Goal: Transaction & Acquisition: Purchase product/service

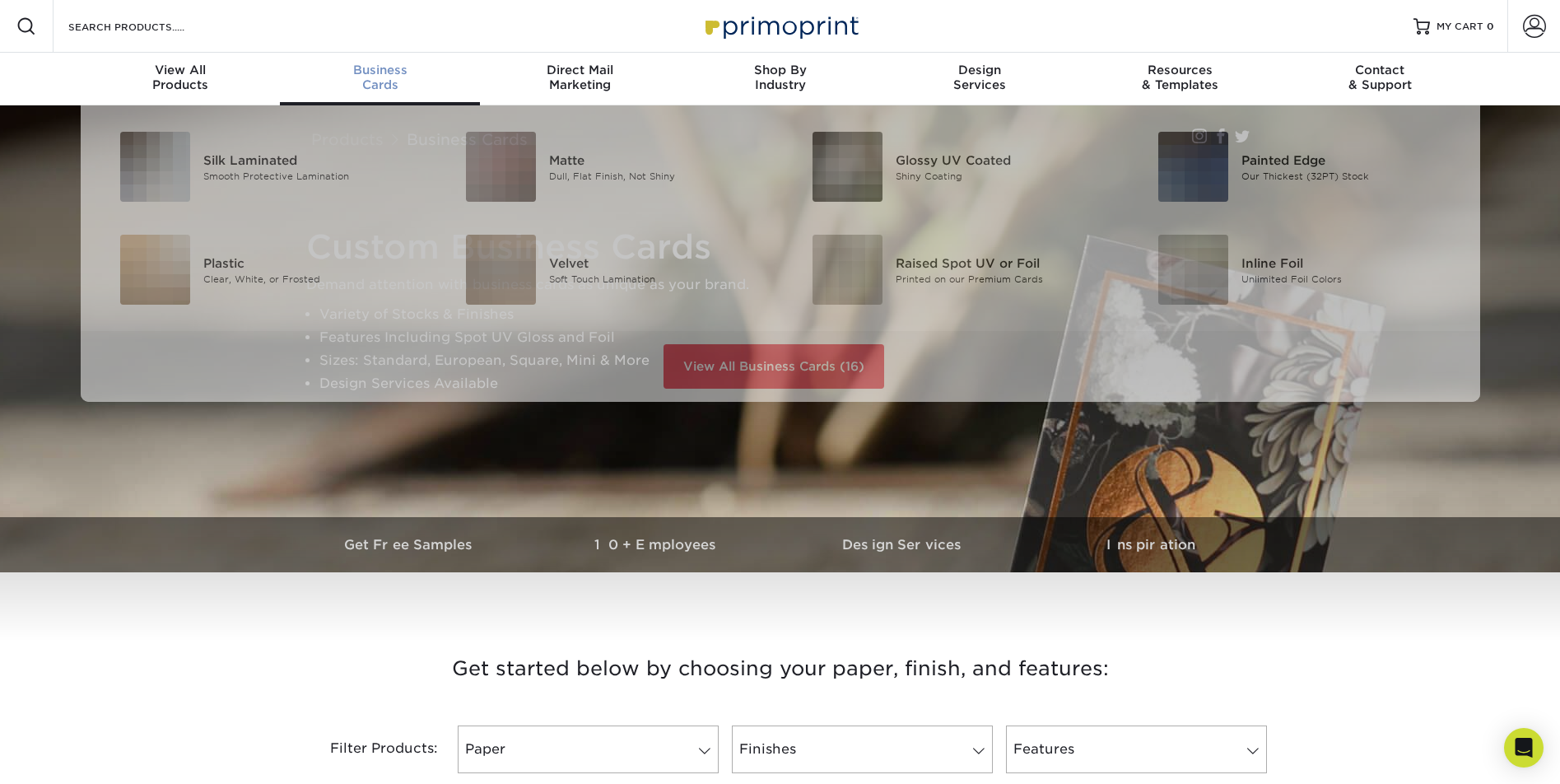
click at [365, 71] on span "Business" at bounding box center [380, 69] width 200 height 15
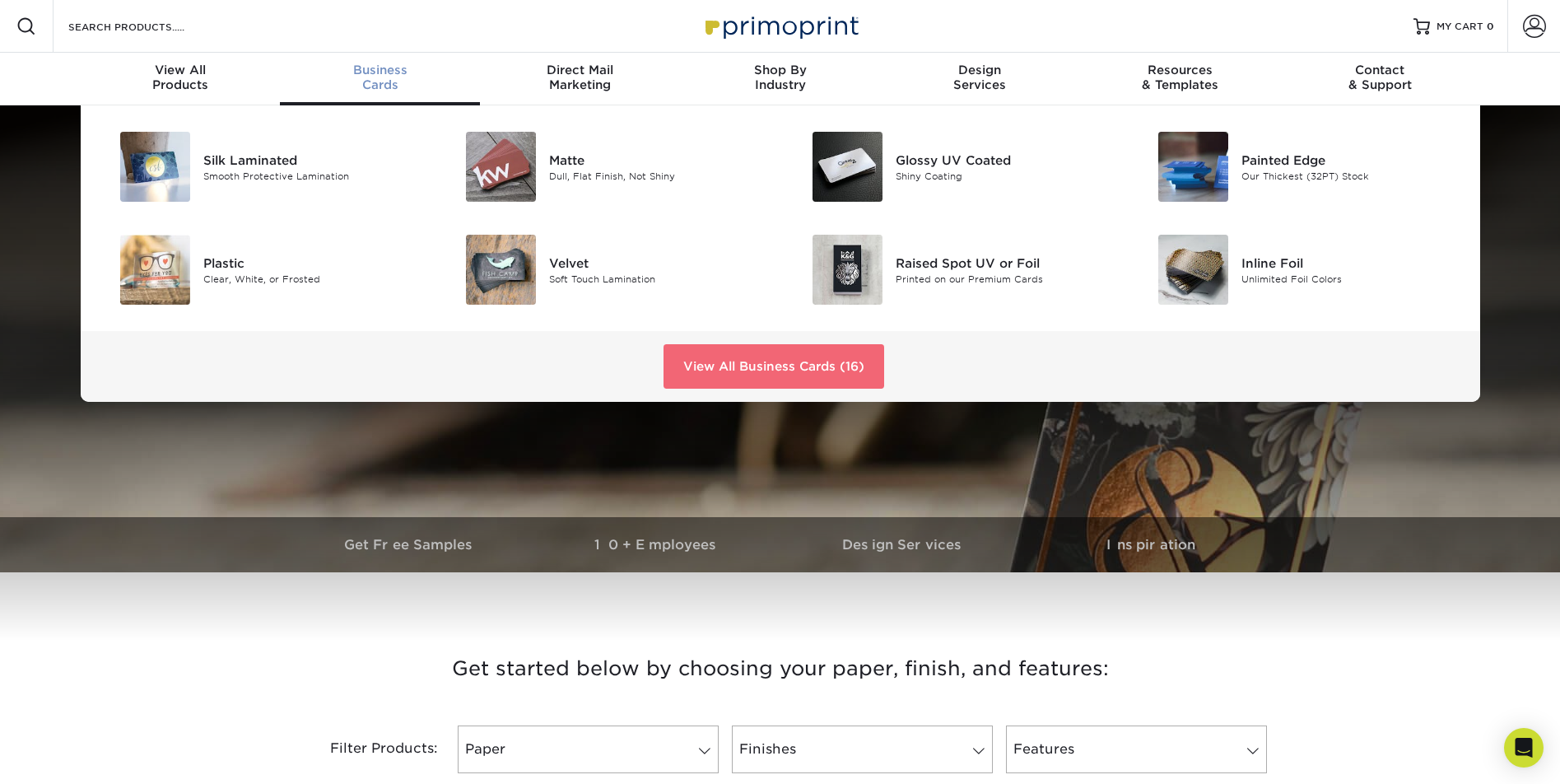
click at [736, 363] on link "View All Business Cards (16)" at bounding box center [774, 366] width 221 height 44
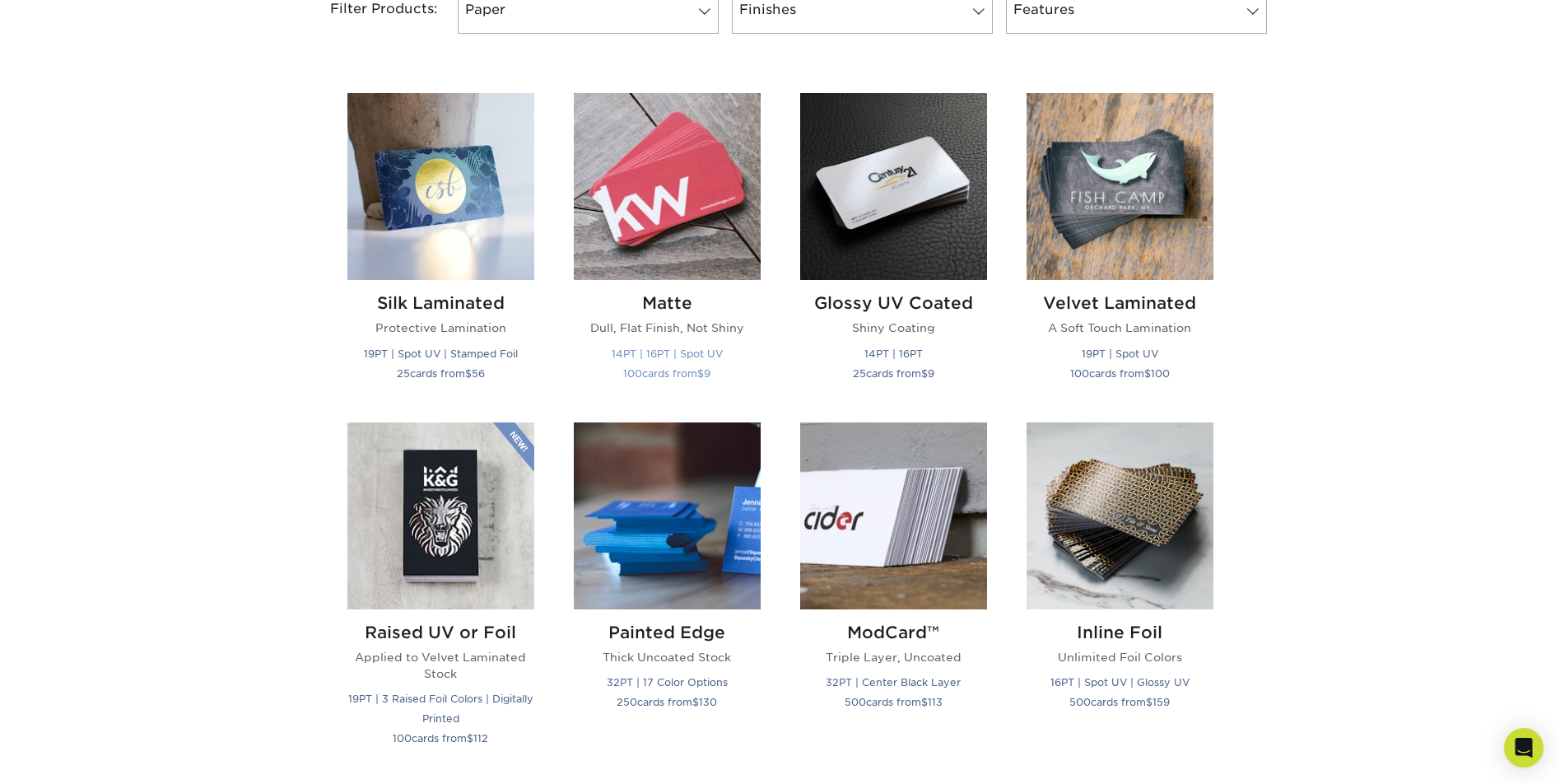
scroll to position [741, 0]
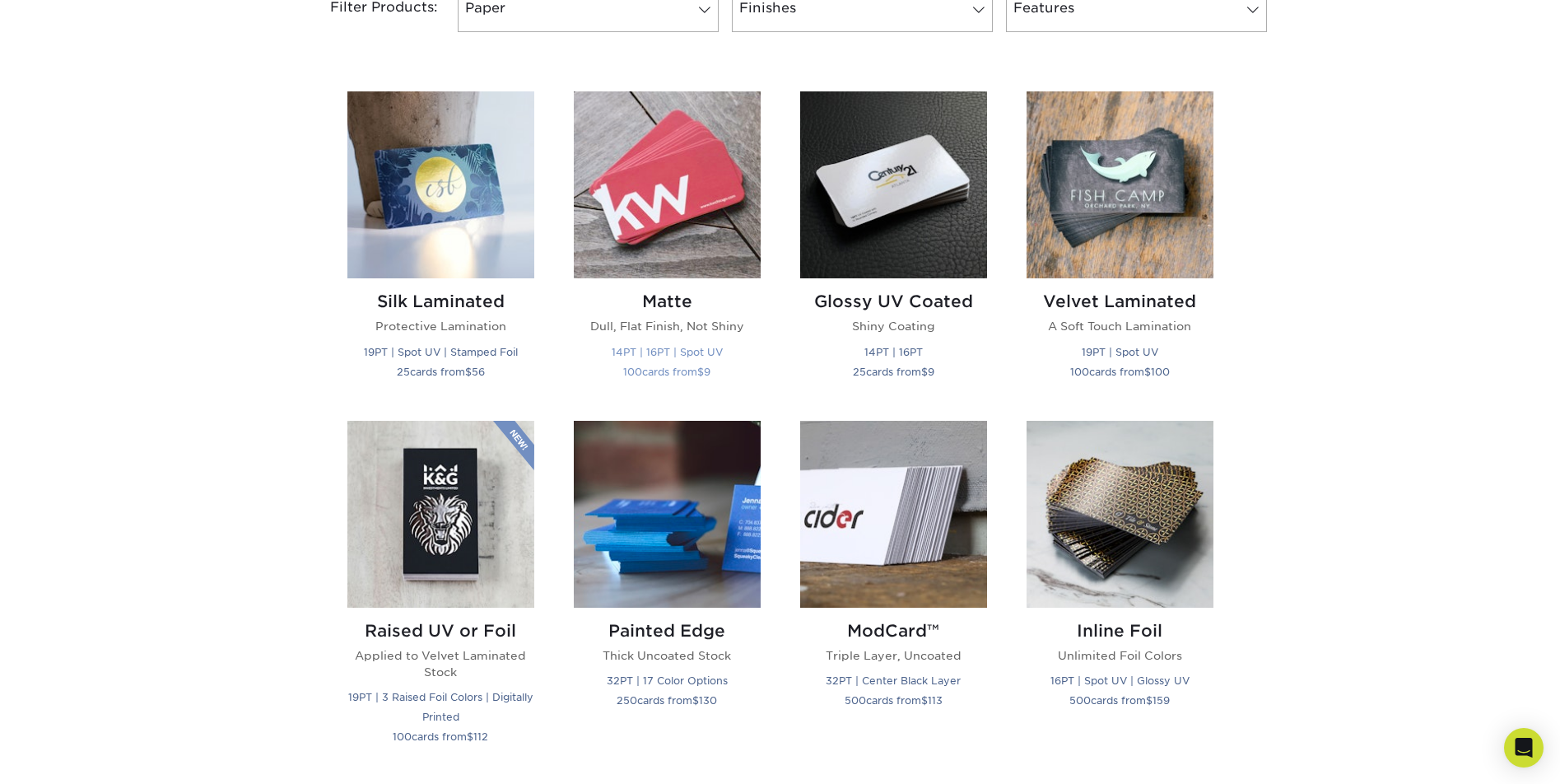
click at [674, 262] on img at bounding box center [667, 185] width 187 height 187
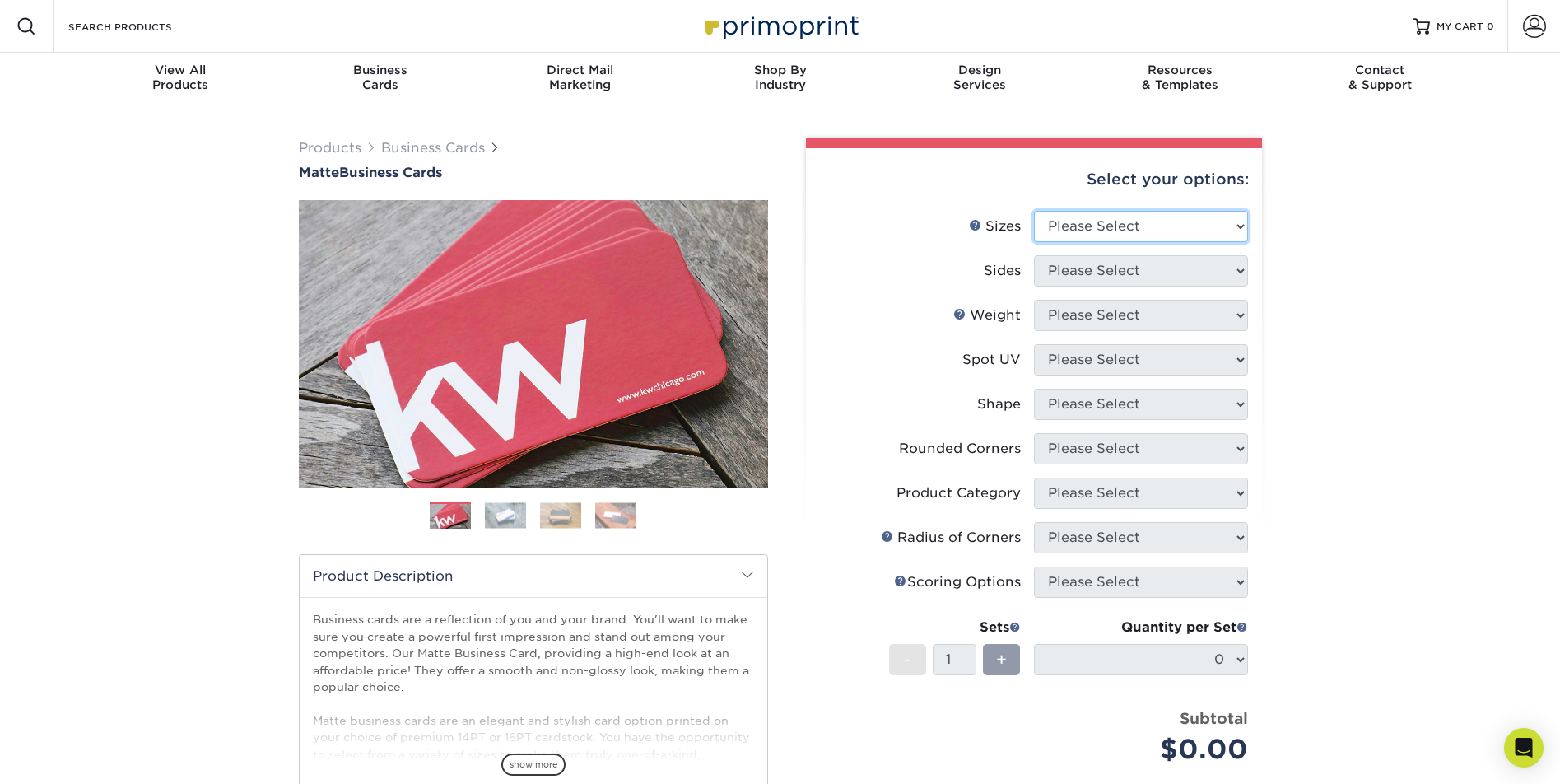
click at [1176, 233] on select "Please Select 1.5" x 3.5" - Mini 1.75" x 3.5" - Mini 2" x 2" - Square 2" x 3" -…" at bounding box center [1141, 226] width 214 height 32
select select "2.00x3.50"
click at [1034, 210] on select "Please Select 1.5" x 3.5" - Mini 1.75" x 3.5" - Mini 2" x 2" - Square 2" x 3" -…" at bounding box center [1141, 226] width 214 height 32
click at [1146, 276] on select "Please Select Print Both Sides Print Front Only" at bounding box center [1141, 270] width 214 height 32
select select "13abbda7-1d64-4f25-8bb2-c179b224825d"
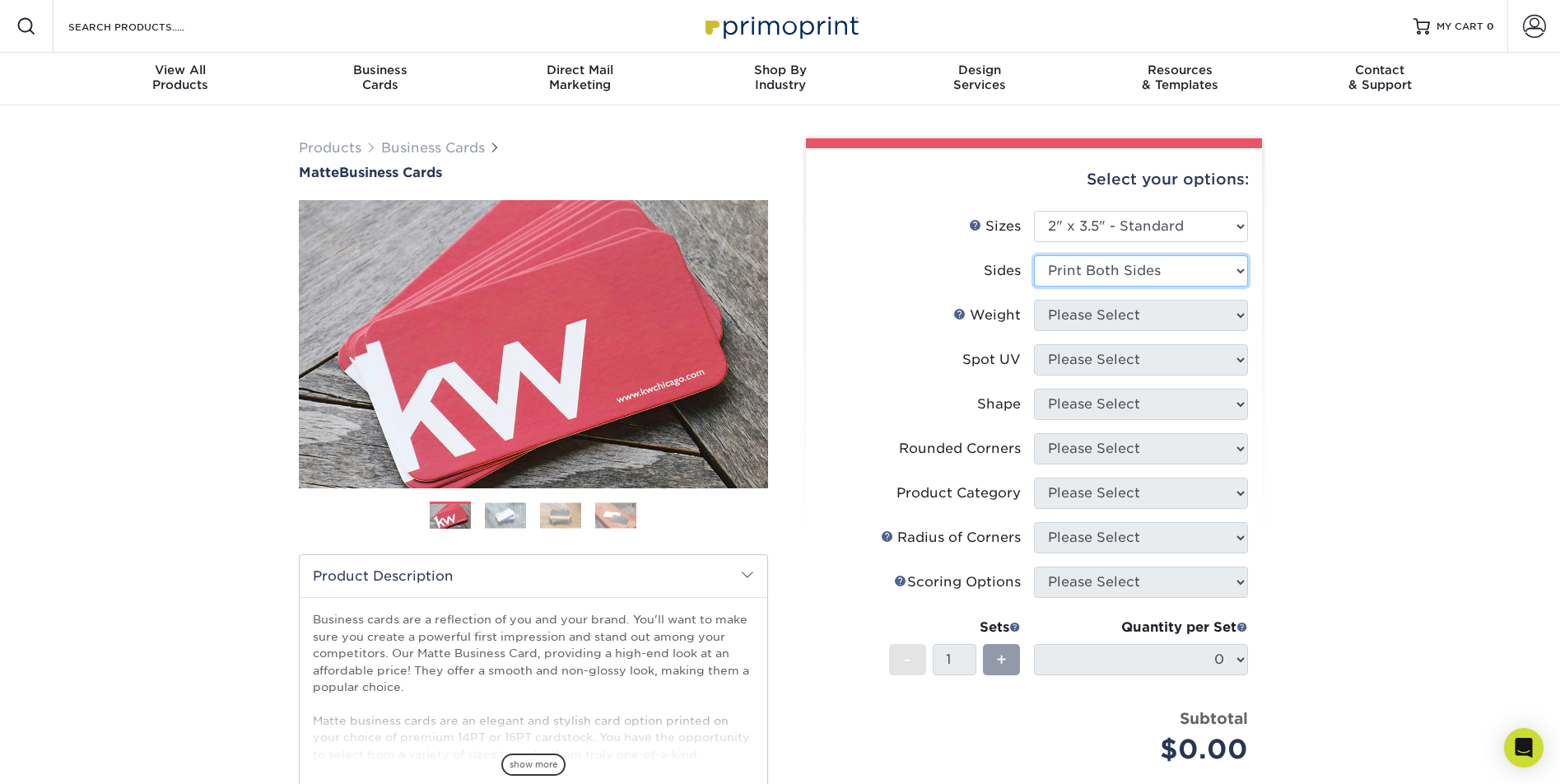
click at [1034, 255] on select "Please Select Print Both Sides Print Front Only" at bounding box center [1141, 270] width 214 height 32
click at [1138, 316] on select "Please Select 16PT 14PT" at bounding box center [1141, 315] width 214 height 32
select select "16PT"
click at [1034, 299] on select "Please Select 16PT 14PT" at bounding box center [1141, 315] width 214 height 32
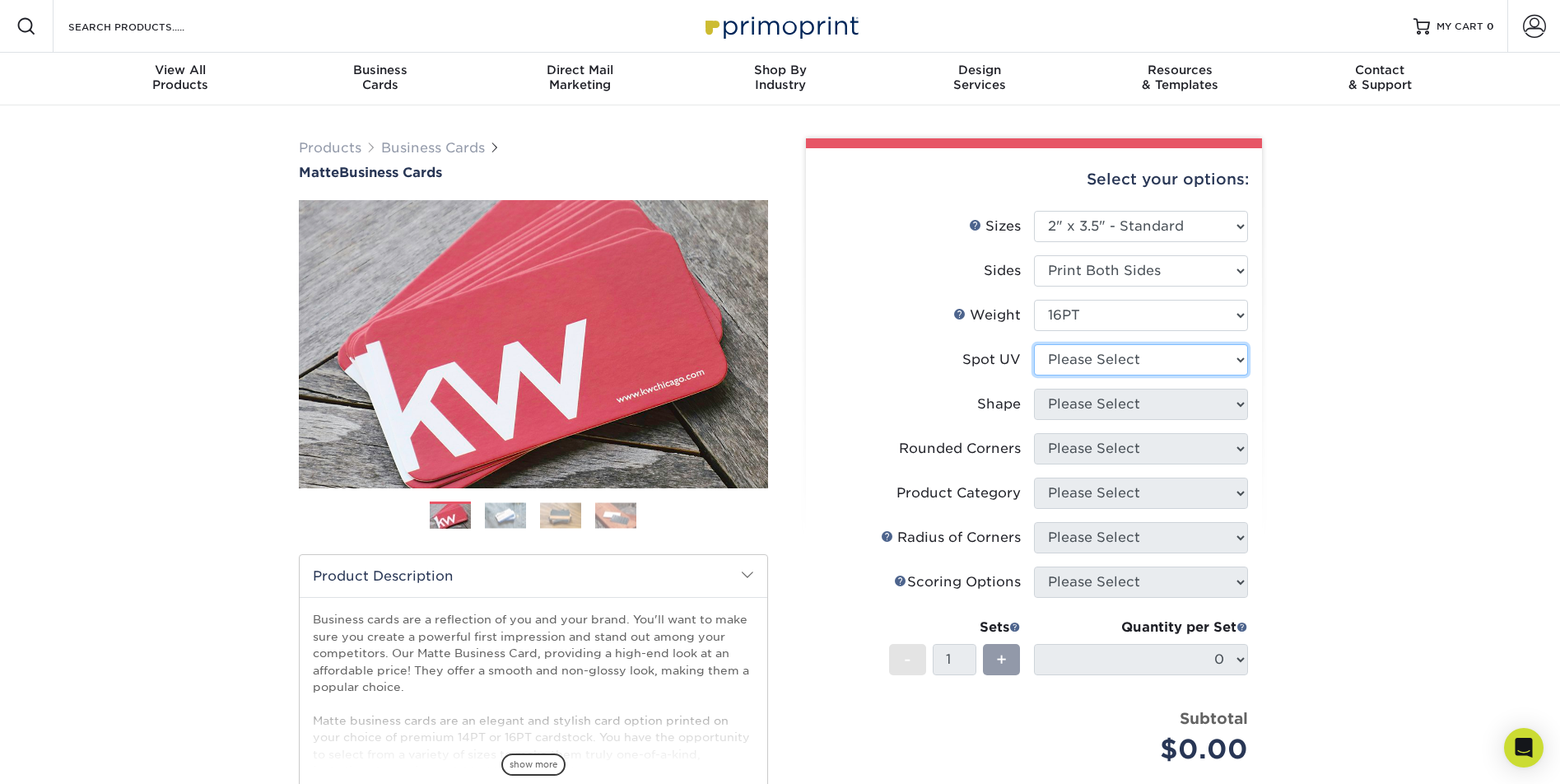
click at [1113, 352] on select "Please Select No Spot UV Front and Back (Both Sides) Front Only Back Only" at bounding box center [1141, 359] width 214 height 32
select select "3"
click at [1034, 344] on select "Please Select No Spot UV Front and Back (Both Sides) Front Only Back Only" at bounding box center [1141, 359] width 214 height 32
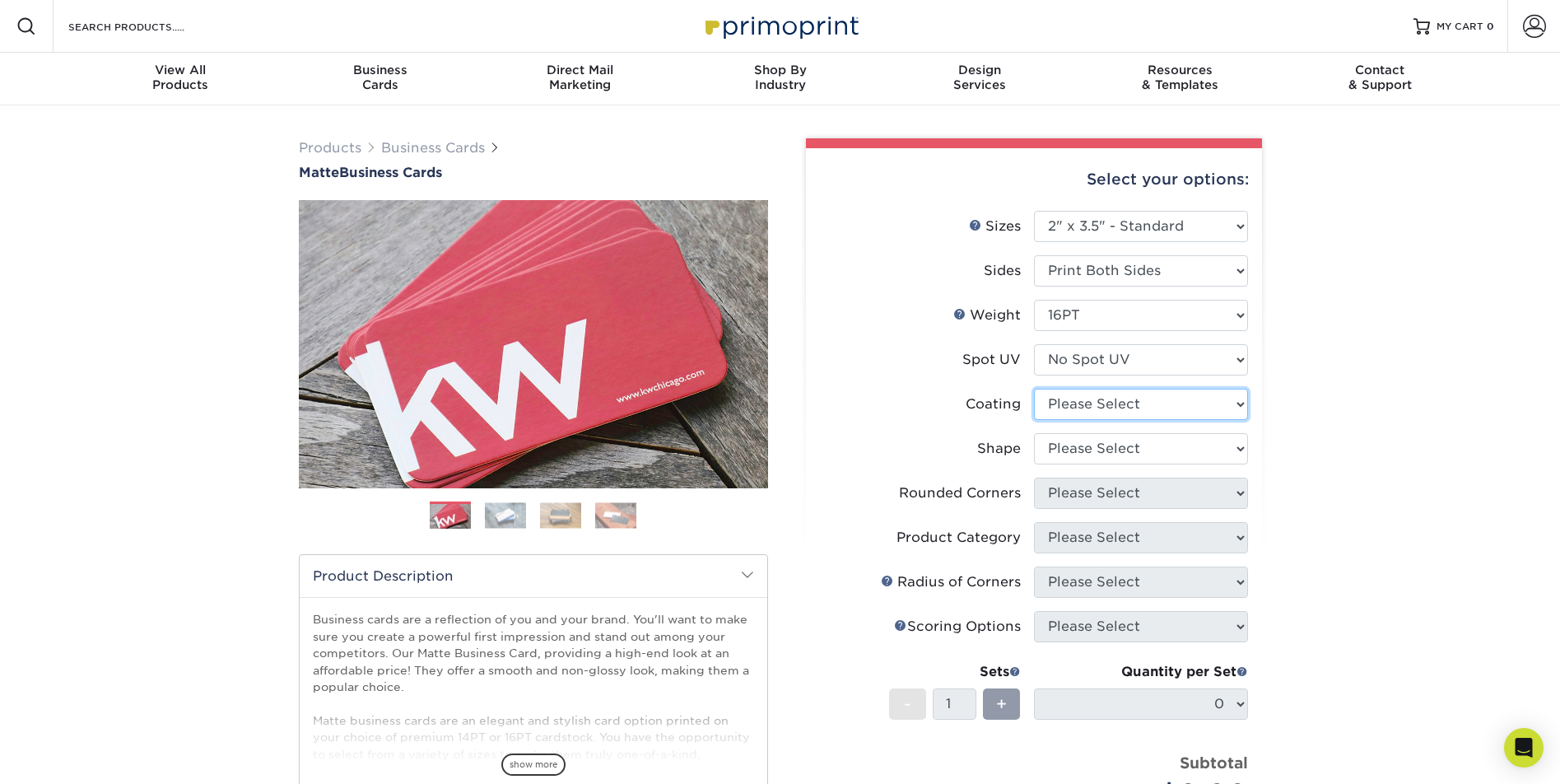
click at [1110, 395] on select at bounding box center [1141, 404] width 214 height 32
select select "121bb7b5-3b4d-429f-bd8d-bbf80e953313"
click at [1034, 388] on select at bounding box center [1141, 404] width 214 height 32
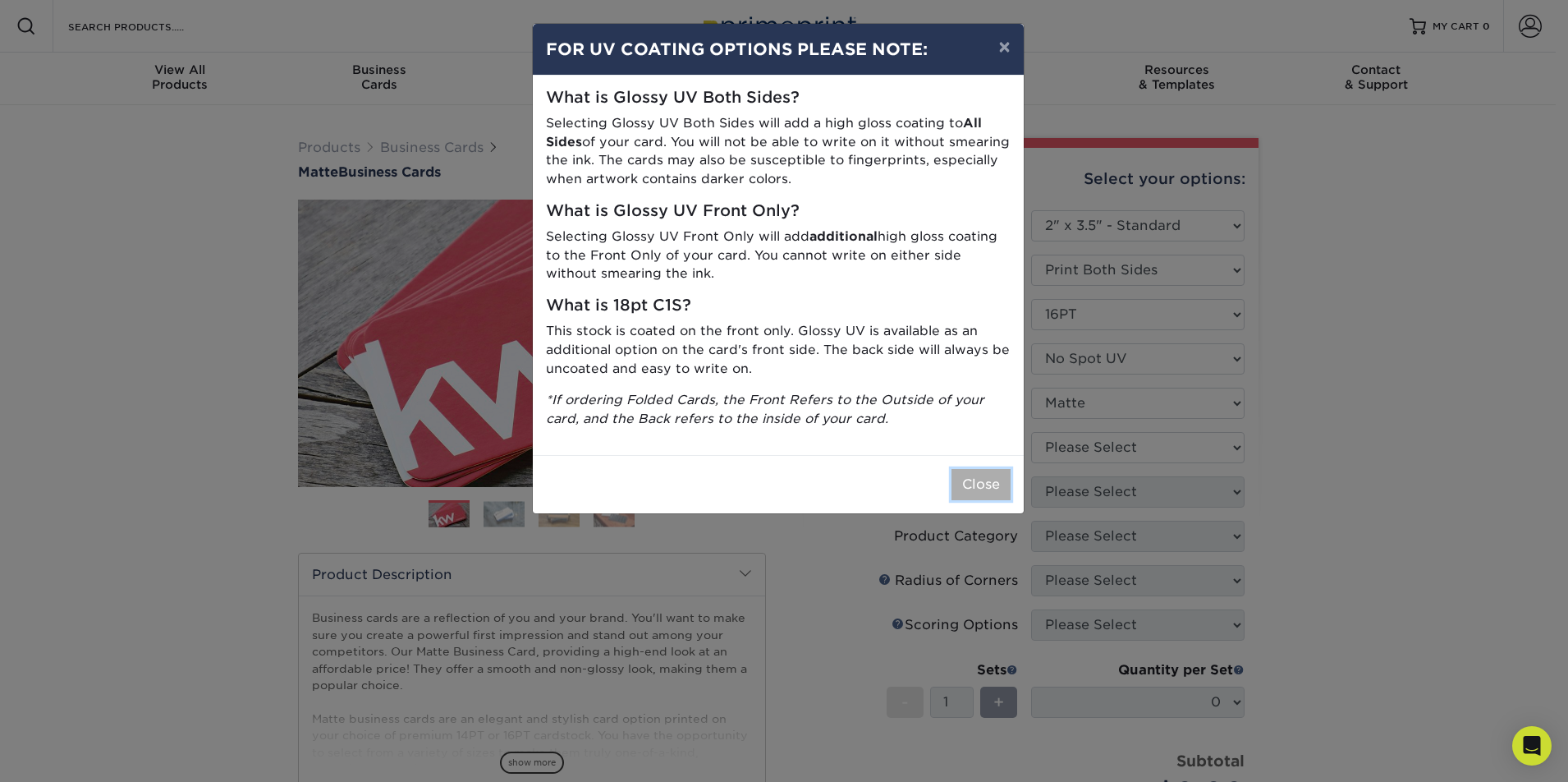
click at [999, 483] on button "Close" at bounding box center [981, 484] width 59 height 32
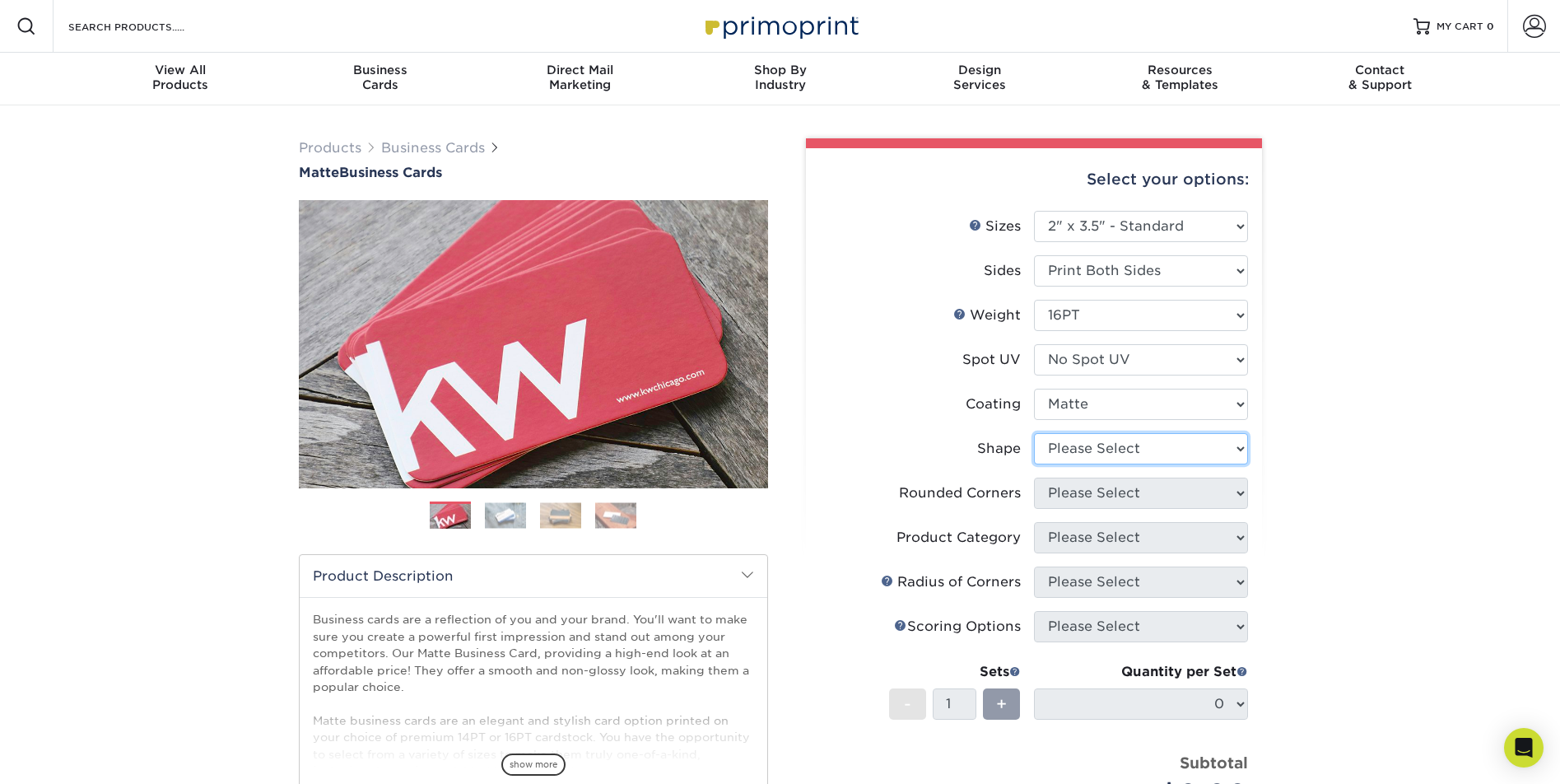
click at [1124, 459] on select "Please Select Standard Oval" at bounding box center [1141, 448] width 214 height 32
click at [1034, 433] on select "Please Select Standard Oval" at bounding box center [1141, 448] width 214 height 32
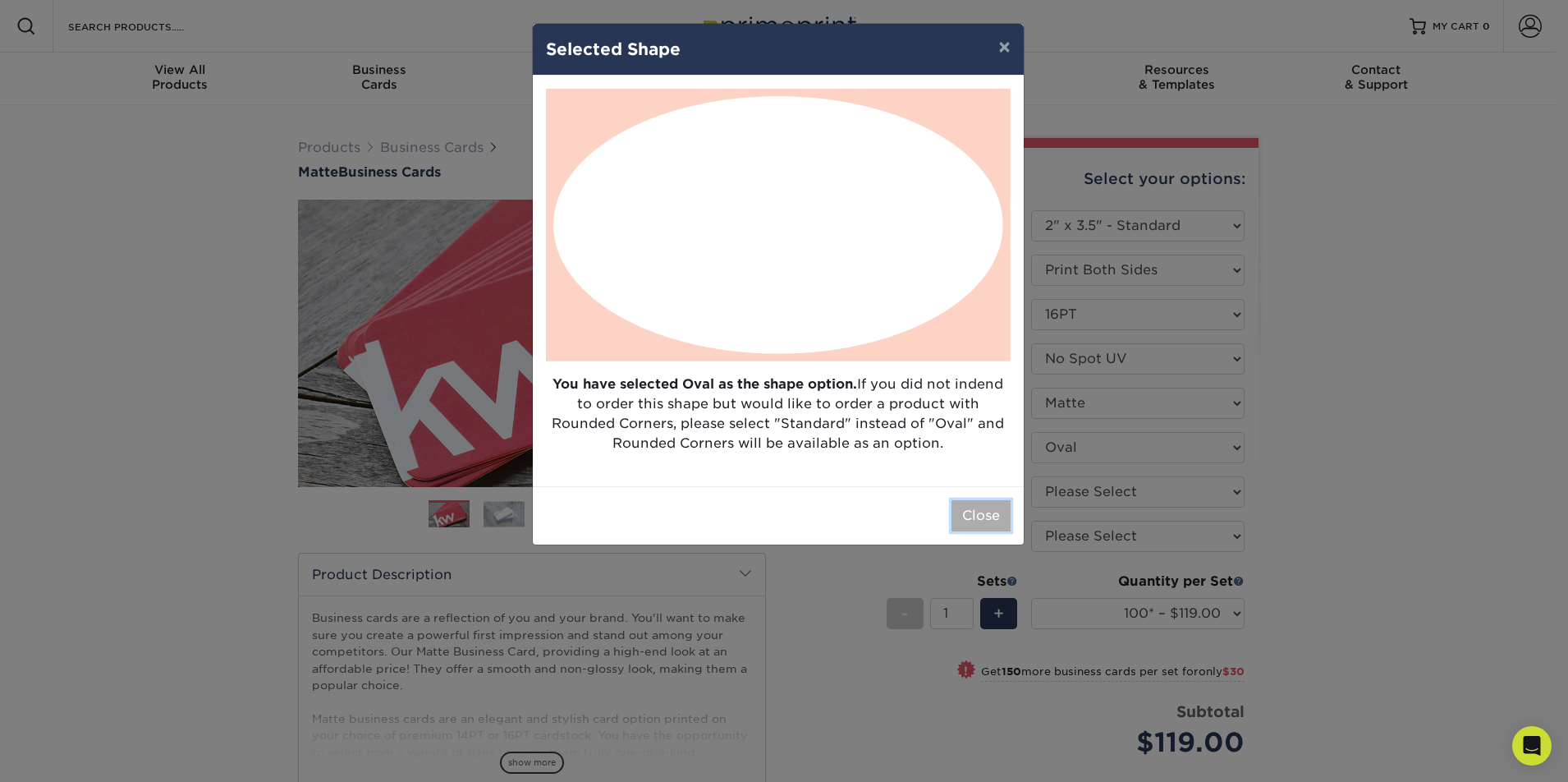
click at [969, 516] on button "Close" at bounding box center [981, 515] width 59 height 32
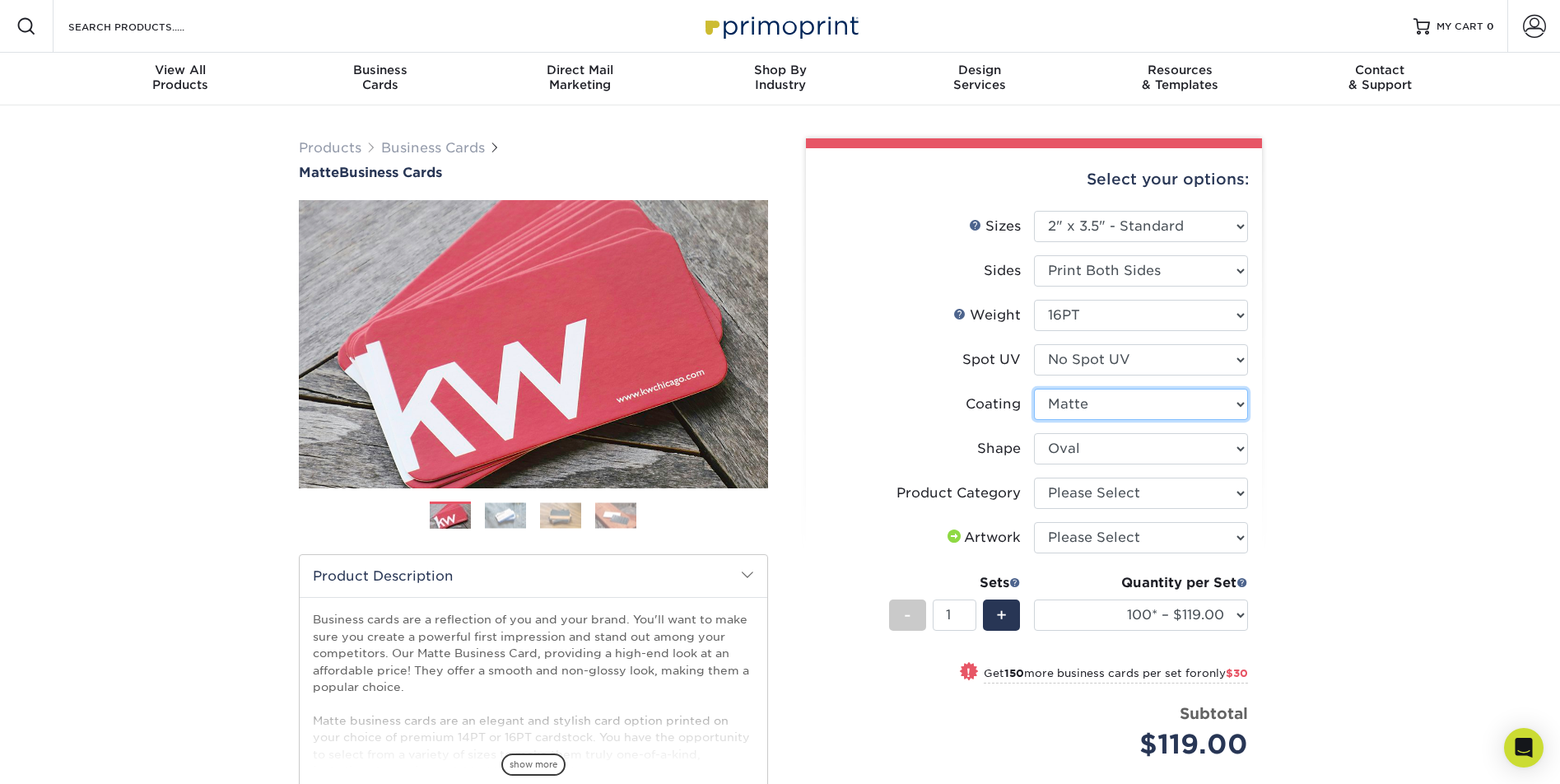
click at [1076, 407] on select at bounding box center [1141, 404] width 214 height 32
drag, startPoint x: 996, startPoint y: 413, endPoint x: 1003, endPoint y: 422, distance: 11.4
click at [996, 413] on div "Coating" at bounding box center [993, 404] width 56 height 20
click at [1046, 453] on select "Please Select Standard Oval" at bounding box center [1141, 448] width 214 height 32
select select "standard"
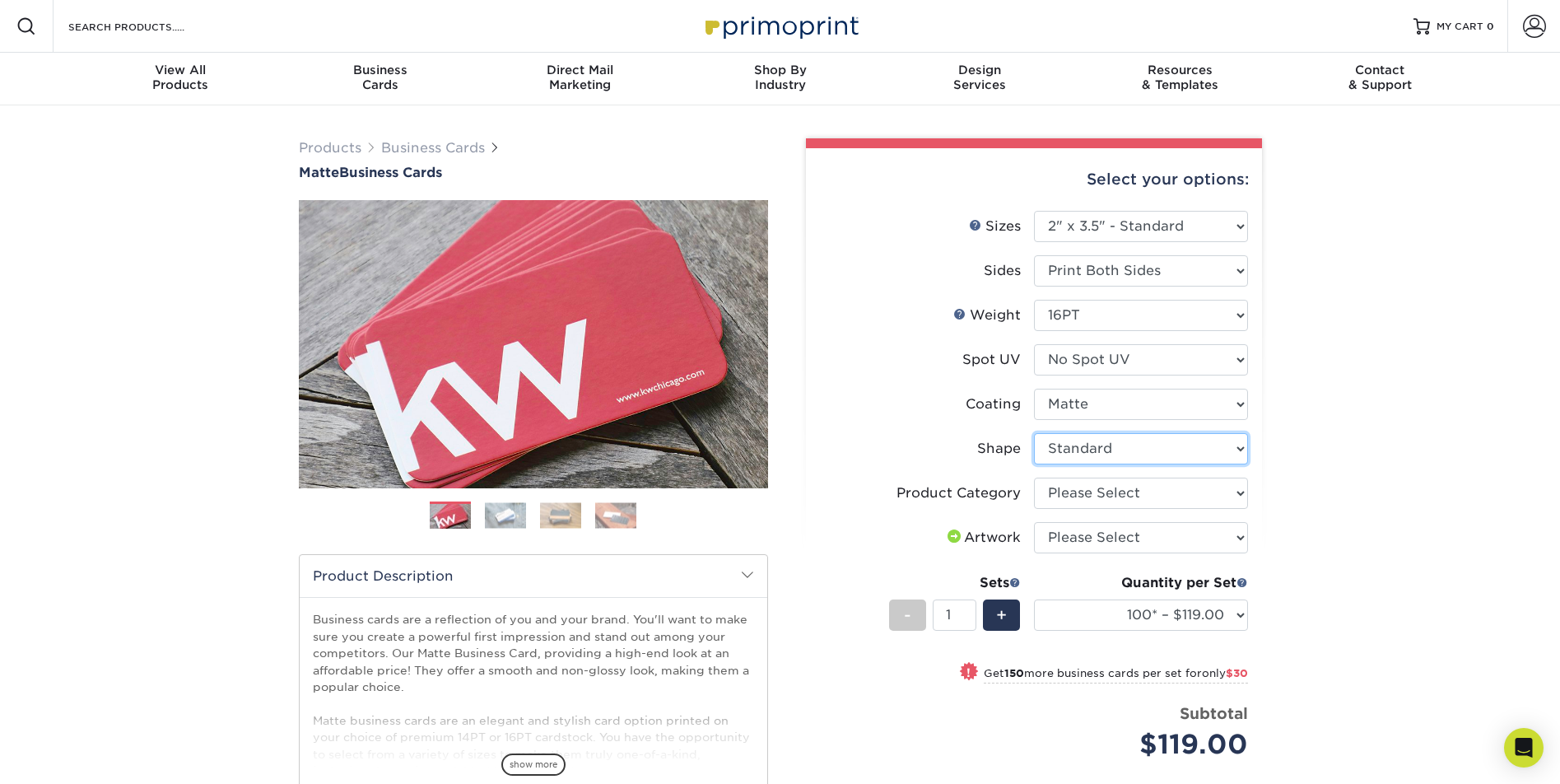
click at [1034, 433] on select "Please Select Standard Oval" at bounding box center [1141, 448] width 214 height 32
select select
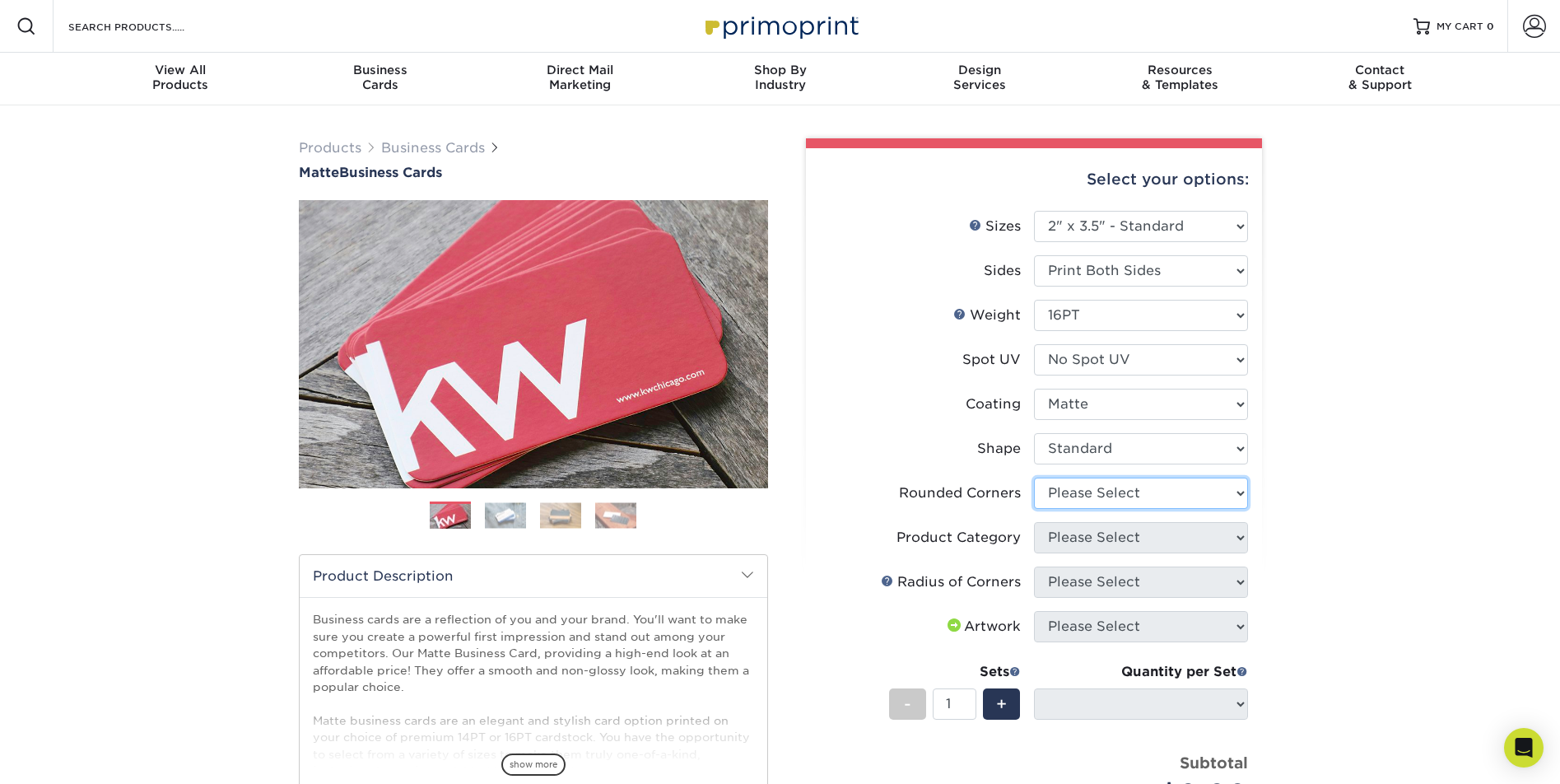
click at [1071, 498] on select "Please Select Yes - Round 2 Corners Yes - Round 4 Corners No" at bounding box center [1141, 492] width 214 height 32
select select "7672df9e-0e0a-464d-8e1f-920c575e4da3"
click at [1034, 477] on select "Please Select Yes - Round 2 Corners Yes - Round 4 Corners No" at bounding box center [1141, 492] width 214 height 32
select select "-1"
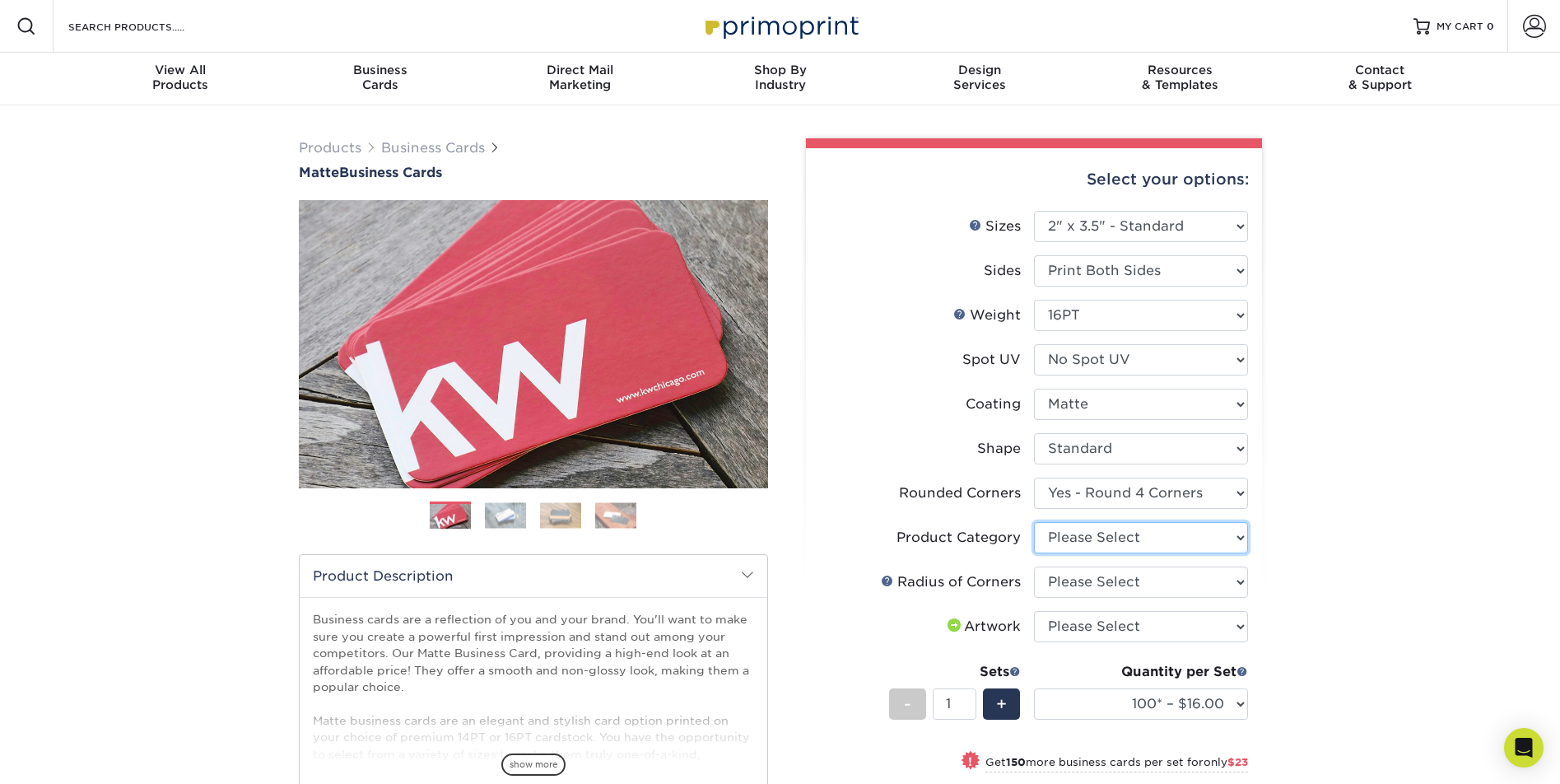
click at [1195, 533] on select "Please Select Business Cards" at bounding box center [1141, 537] width 214 height 32
select select "3b5148f1-0588-4f88-a218-97bcfdce65c1"
click at [1034, 522] on select "Please Select Business Cards" at bounding box center [1141, 537] width 214 height 32
click at [1158, 585] on select "Please Select Rounded 1/8" Rounded 1/4"" at bounding box center [1141, 581] width 214 height 32
select select "589680c7-ee9a-431b-9d12-d7aeb1386a97"
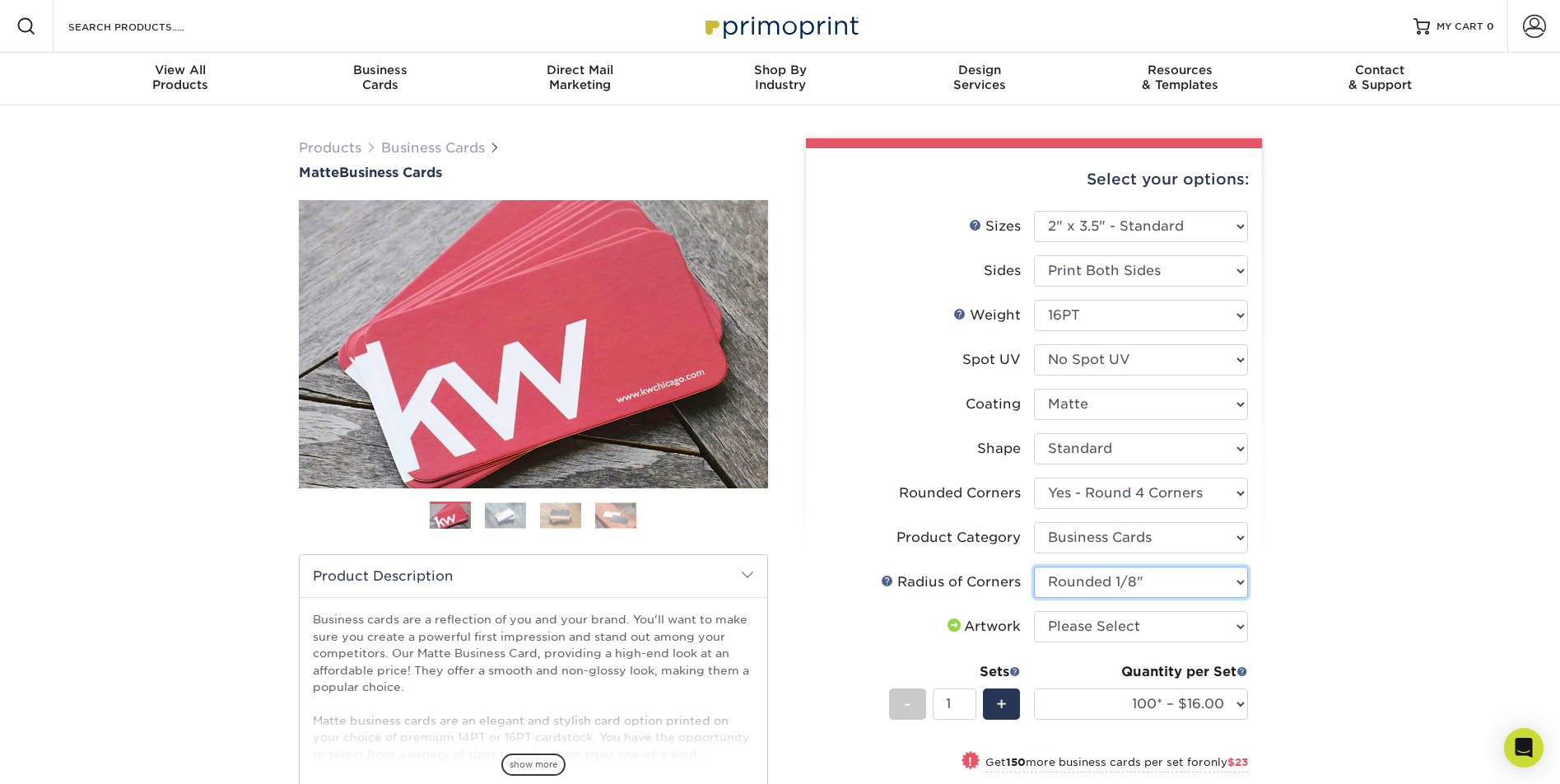
click at [1034, 566] on select "Please Select Rounded 1/8" Rounded 1/4"" at bounding box center [1141, 581] width 214 height 32
click at [1158, 630] on select "Please Select I will upload files I need a design - $100" at bounding box center [1141, 626] width 214 height 32
select select "upload"
click at [1034, 610] on select "Please Select I will upload files I need a design - $100" at bounding box center [1141, 626] width 214 height 32
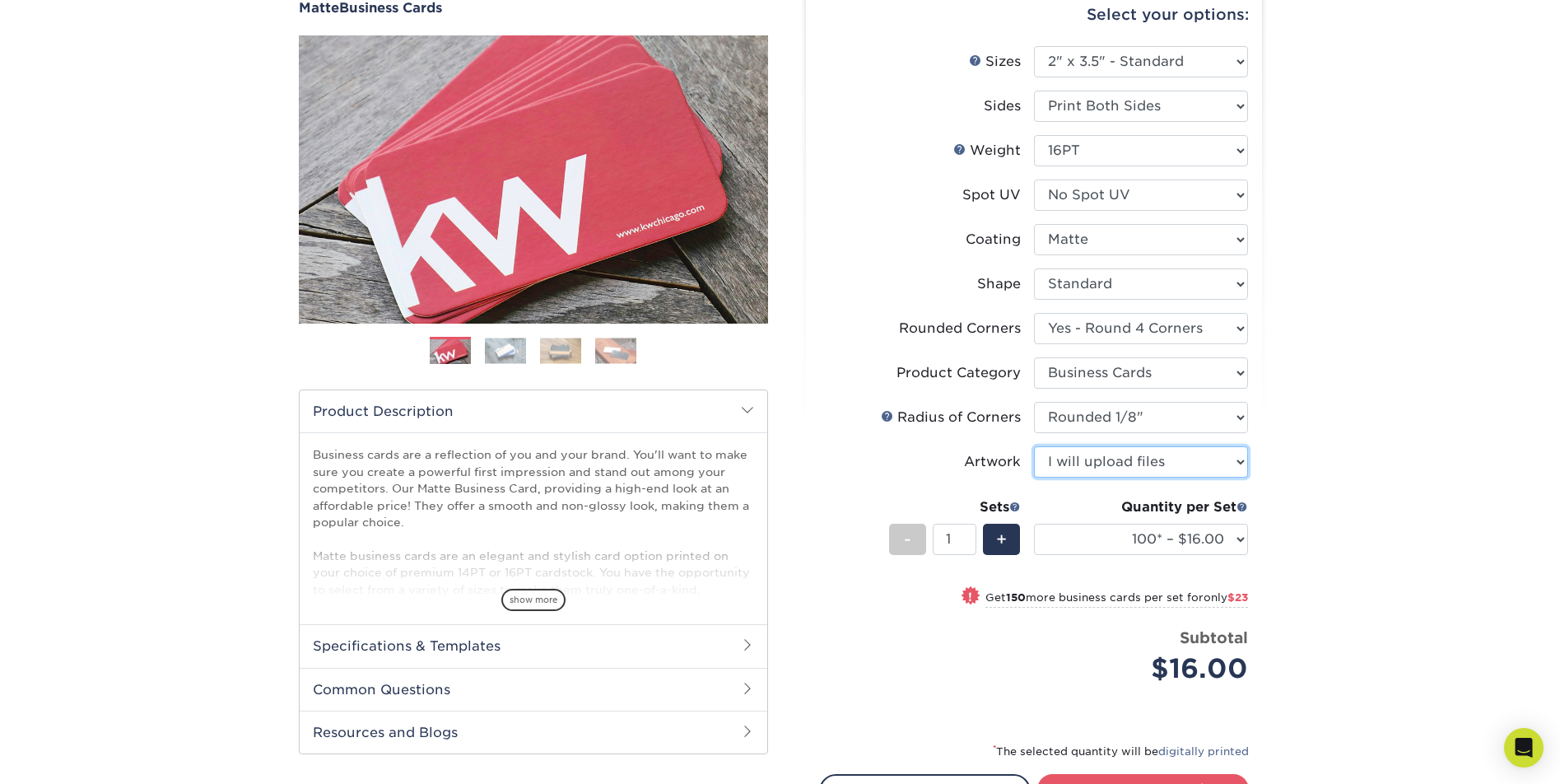
scroll to position [247, 0]
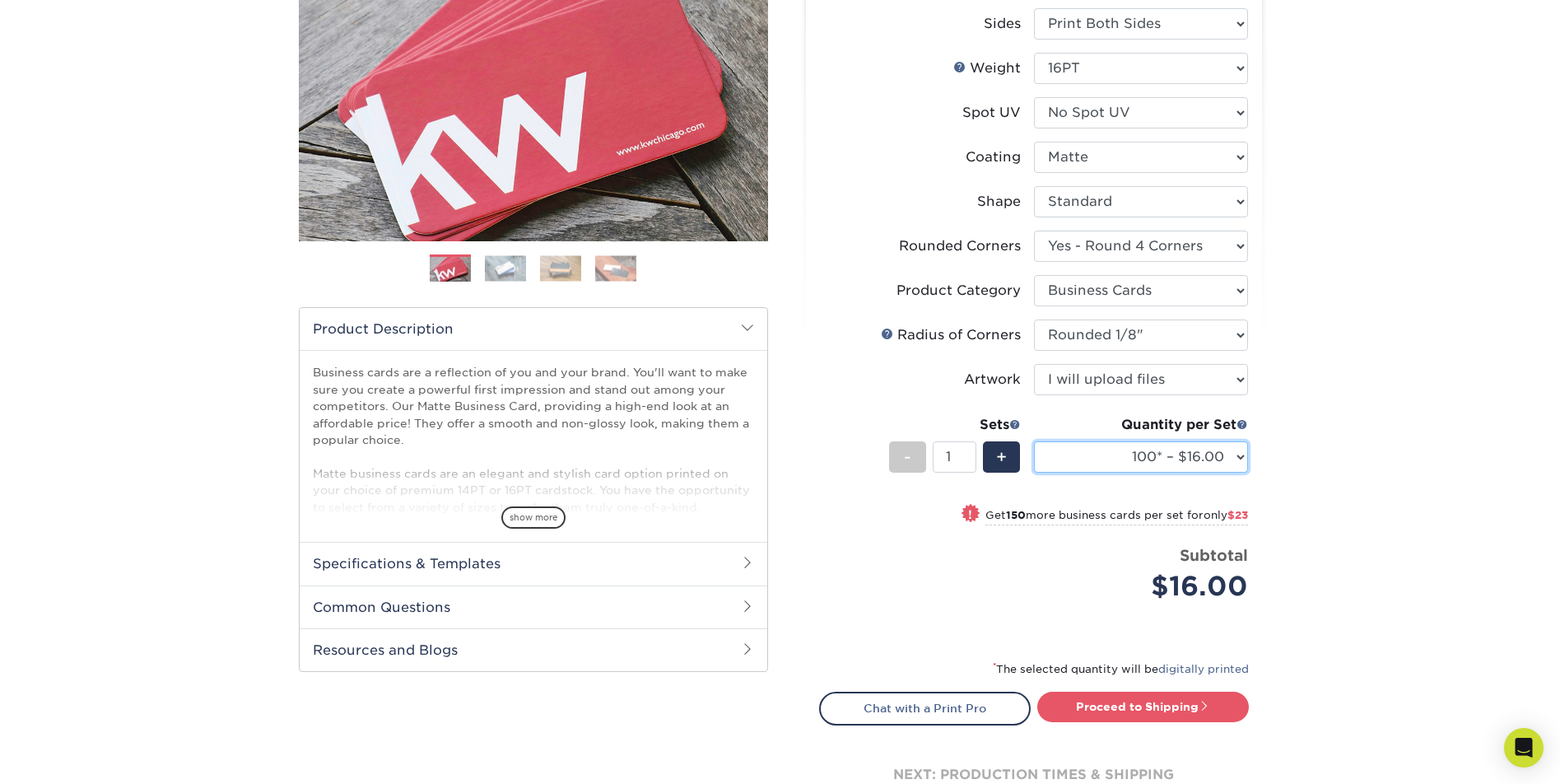
click at [1209, 457] on select "100* – $16.00 250* – $39.00 500 – $77.00 1000 – $94.00 2500 – $173.00 5000 – $2…" at bounding box center [1141, 457] width 214 height 32
click at [1034, 441] on select "100* – $16.00 250* – $39.00 500 – $77.00 1000 – $94.00 2500 – $173.00 5000 – $2…" at bounding box center [1141, 457] width 214 height 32
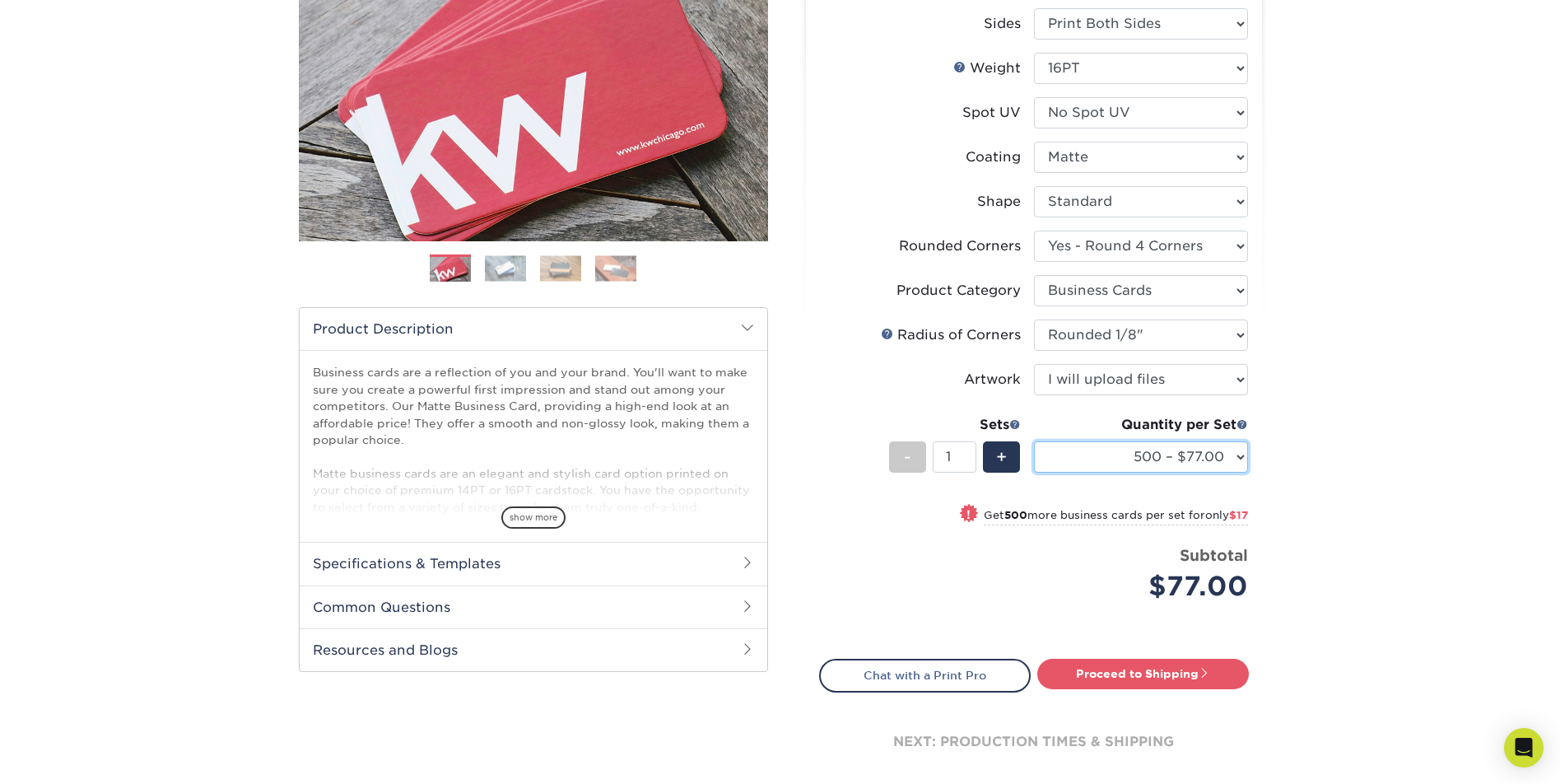
click at [1216, 459] on select "100* – $16.00 250* – $39.00 500 – $77.00 1000 – $94.00 2500 – $173.00 5000 – $2…" at bounding box center [1141, 457] width 214 height 32
select select "100* – $16.00"
click at [1034, 441] on select "100* – $16.00 250* – $39.00 500 – $77.00 1000 – $94.00 2500 – $173.00 5000 – $2…" at bounding box center [1141, 457] width 214 height 32
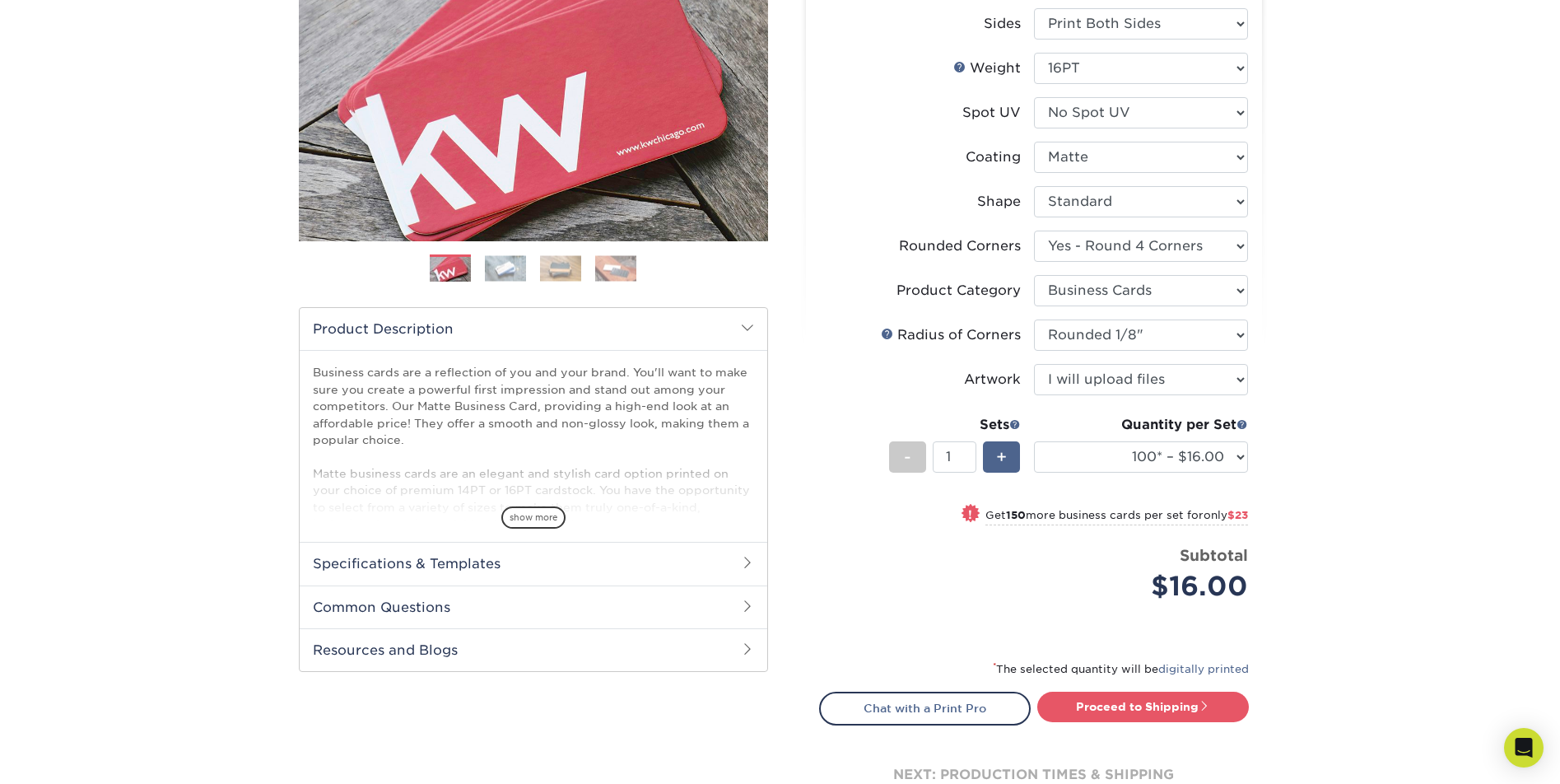
click at [1011, 464] on div "+" at bounding box center [1002, 457] width 37 height 32
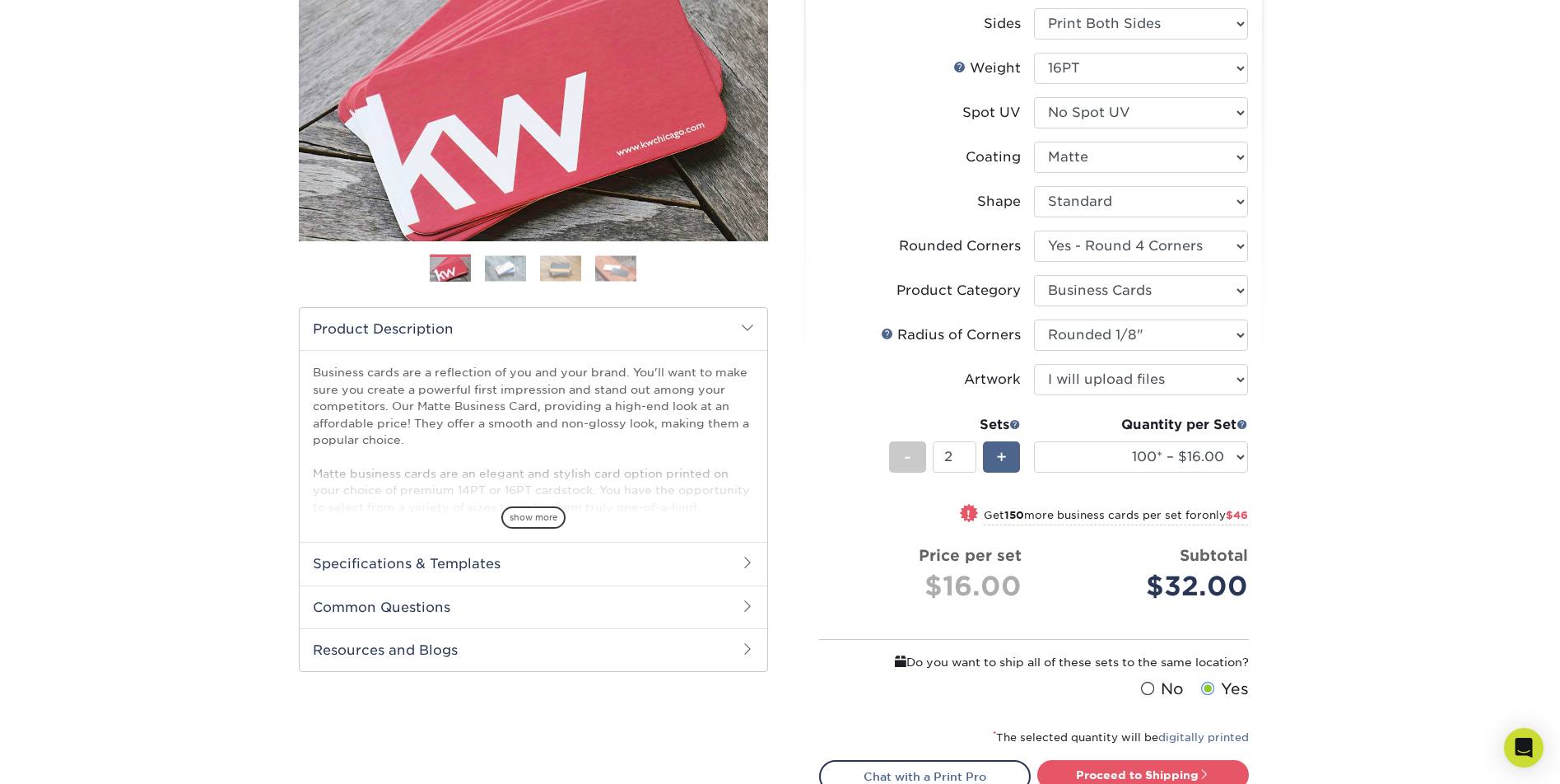
click at [1011, 464] on div "+" at bounding box center [1002, 457] width 37 height 32
click at [911, 463] on span "-" at bounding box center [907, 457] width 8 height 25
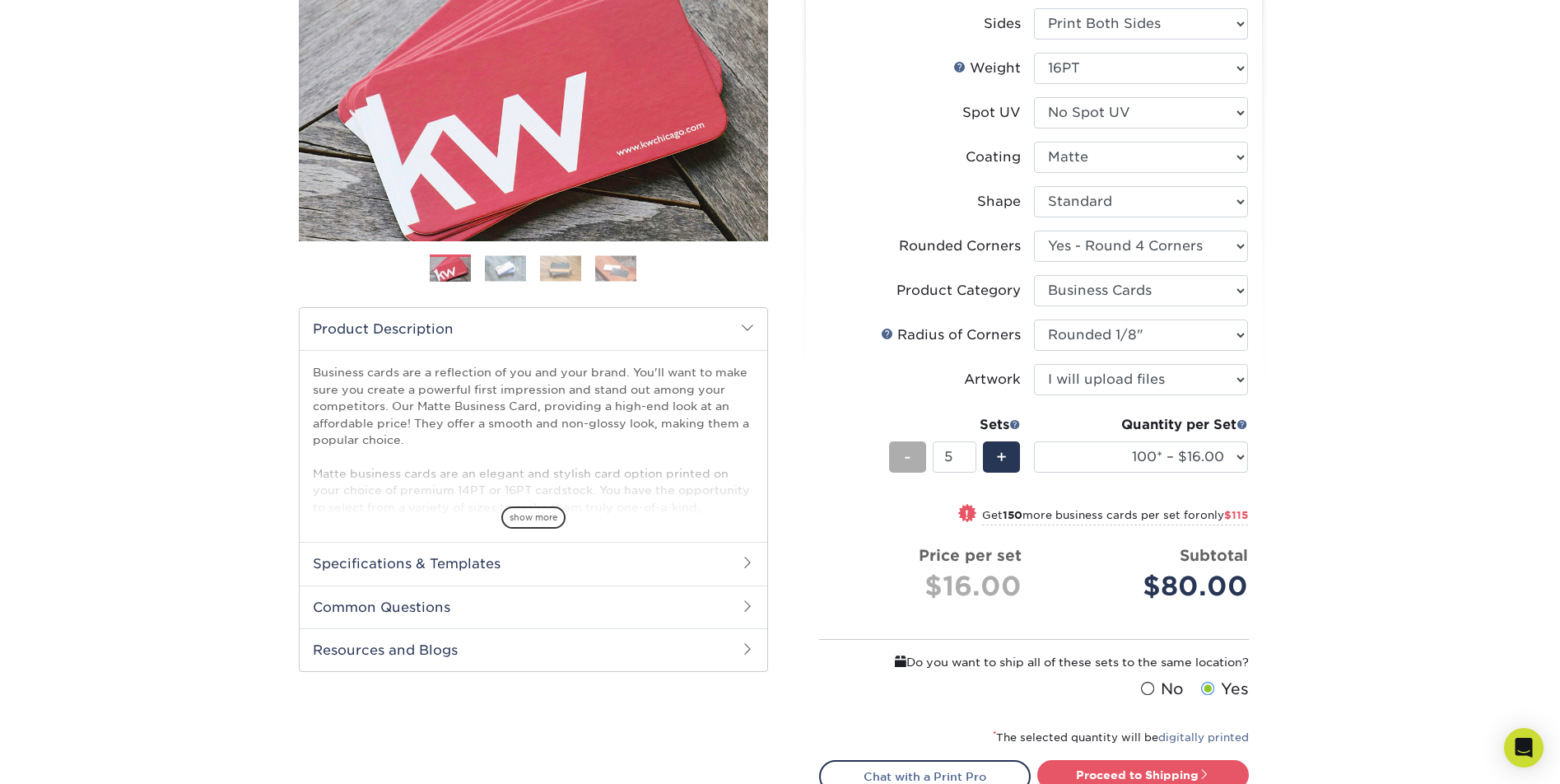
click at [911, 463] on span "-" at bounding box center [907, 457] width 8 height 25
type input "1"
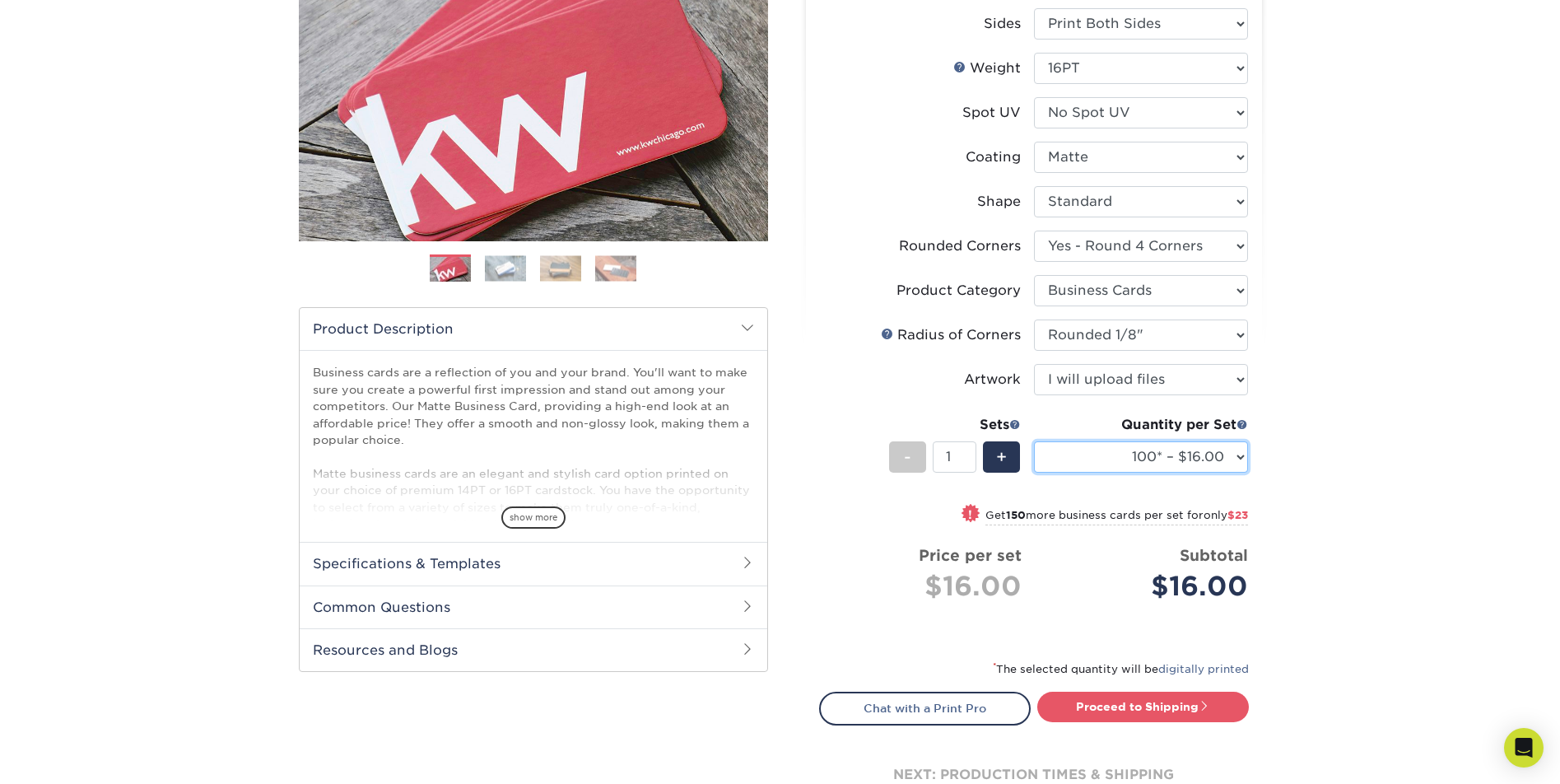
click at [1222, 461] on select "100* – $16.00 250* – $39.00 500 – $77.00 1000 – $94.00 2500 – $173.00 5000 – $2…" at bounding box center [1141, 457] width 214 height 32
select select "500 – $77.00"
click at [1034, 441] on select "100* – $16.00 250* – $39.00 500 – $77.00 1000 – $94.00 2500 – $173.00 5000 – $2…" at bounding box center [1141, 457] width 214 height 32
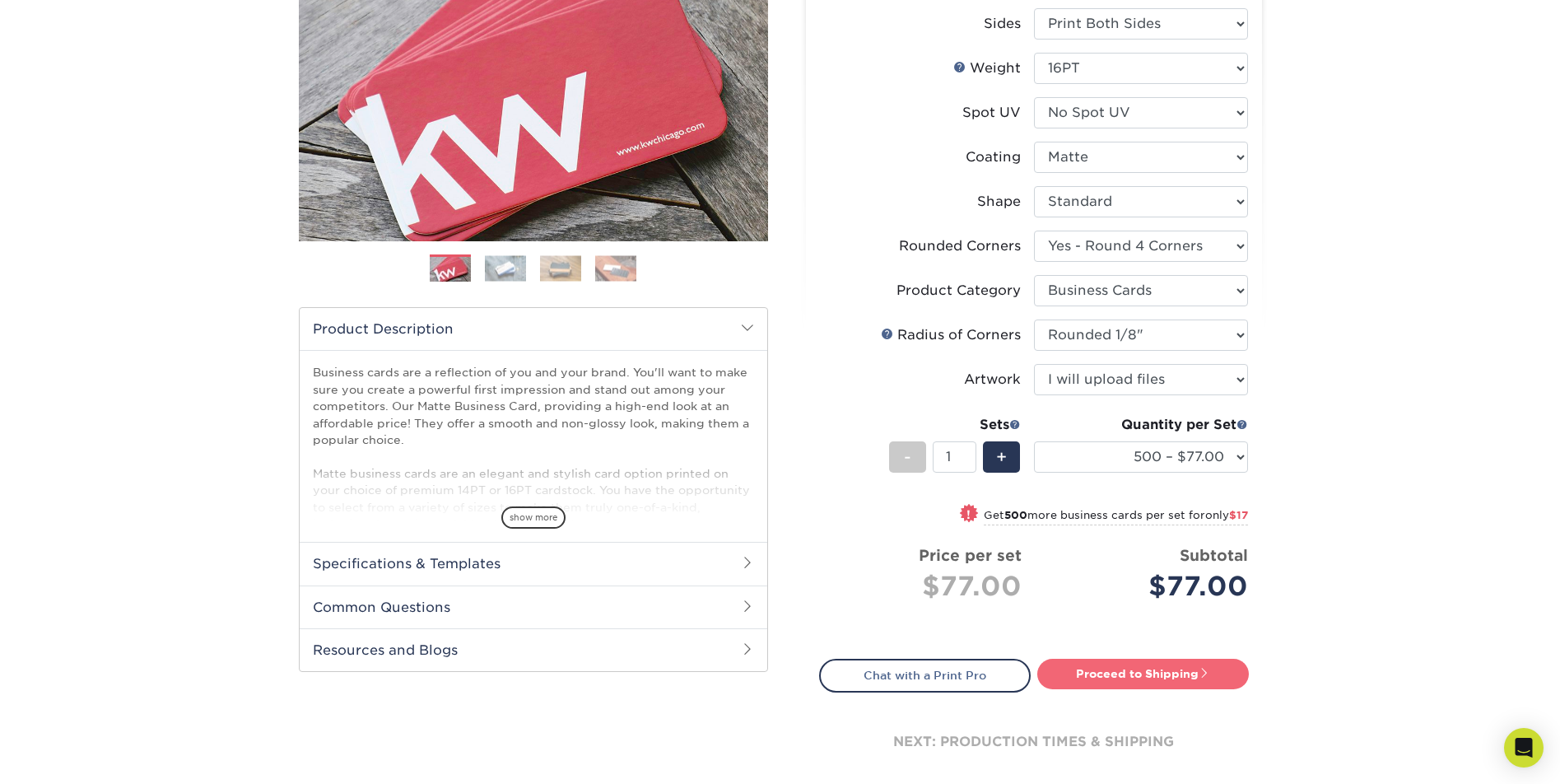
click at [1107, 682] on link "Proceed to Shipping" at bounding box center [1143, 673] width 211 height 30
type input "Set 1"
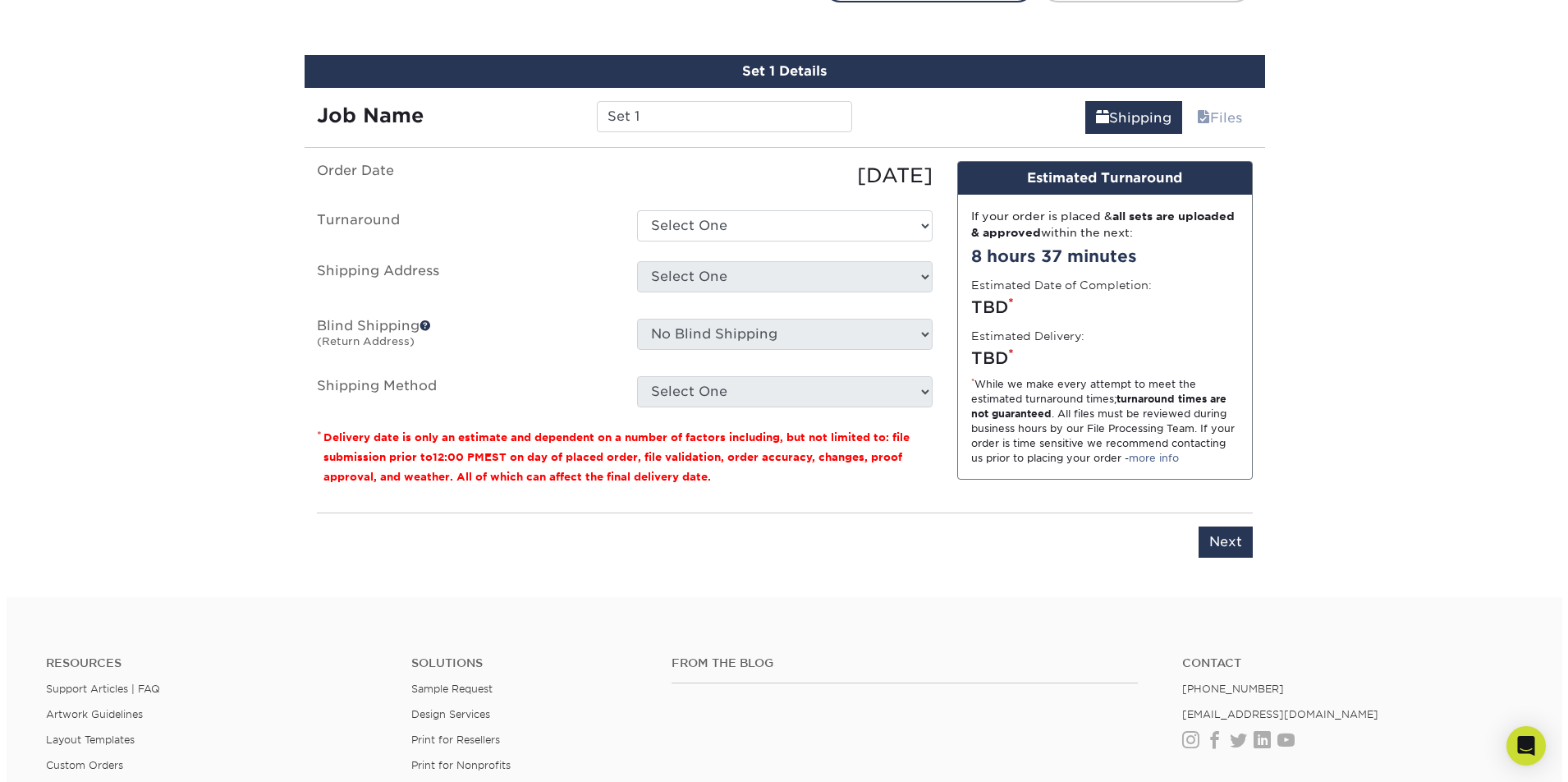
scroll to position [948, 0]
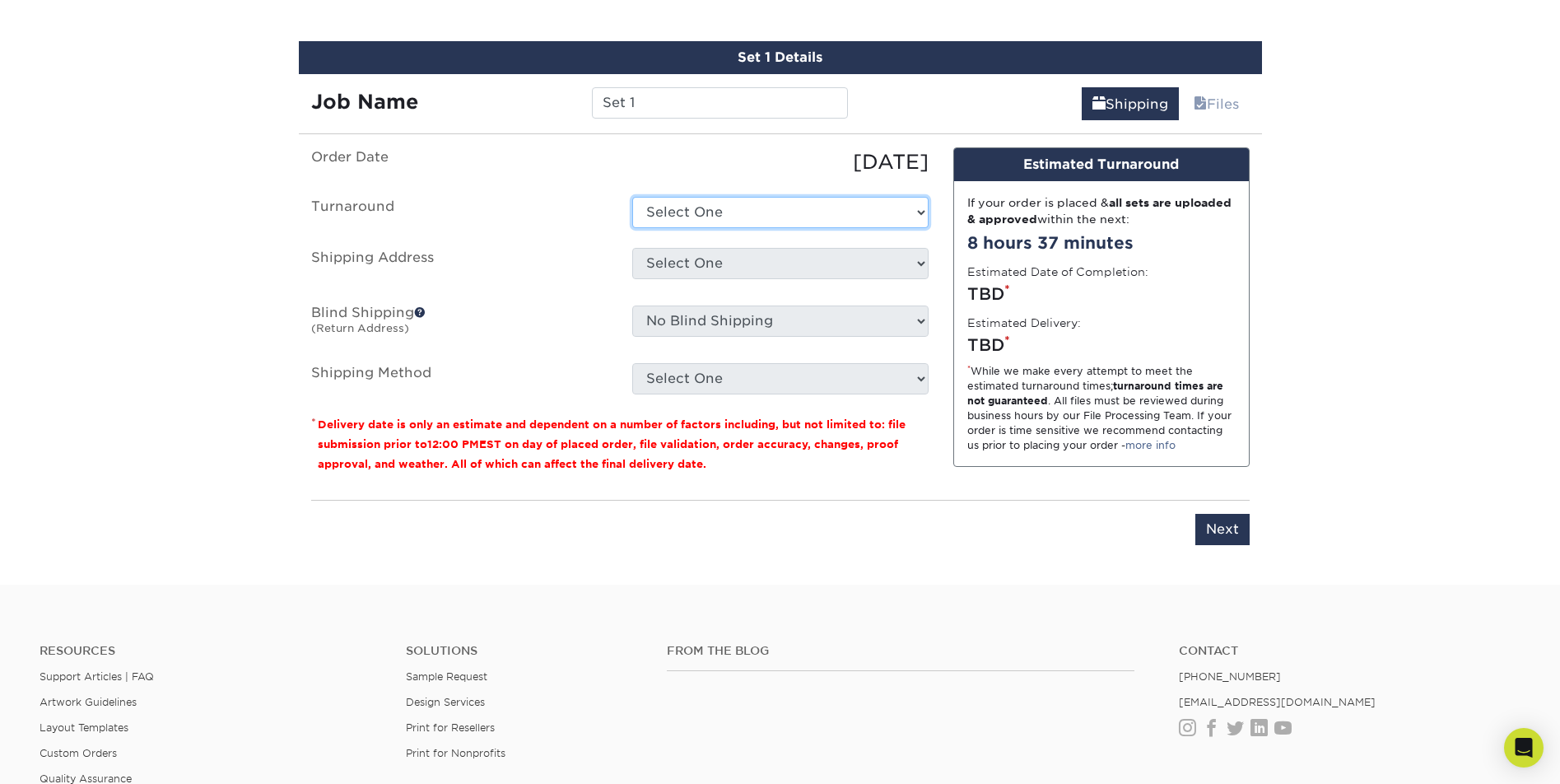
click at [806, 211] on select "Select One 2-4 Business Days 2 Day Next Business Day" at bounding box center [780, 212] width 297 height 32
select select "79b99939-68c2-4d83-85ff-9c9387913688"
click at [632, 197] on select "Select One 2-4 Business Days 2 Day Next Business Day" at bounding box center [780, 212] width 297 height 32
click at [781, 264] on select "Select One + Add New Address - Login" at bounding box center [780, 263] width 297 height 32
click at [632, 248] on select "Select One + Add New Address - Login" at bounding box center [780, 263] width 297 height 32
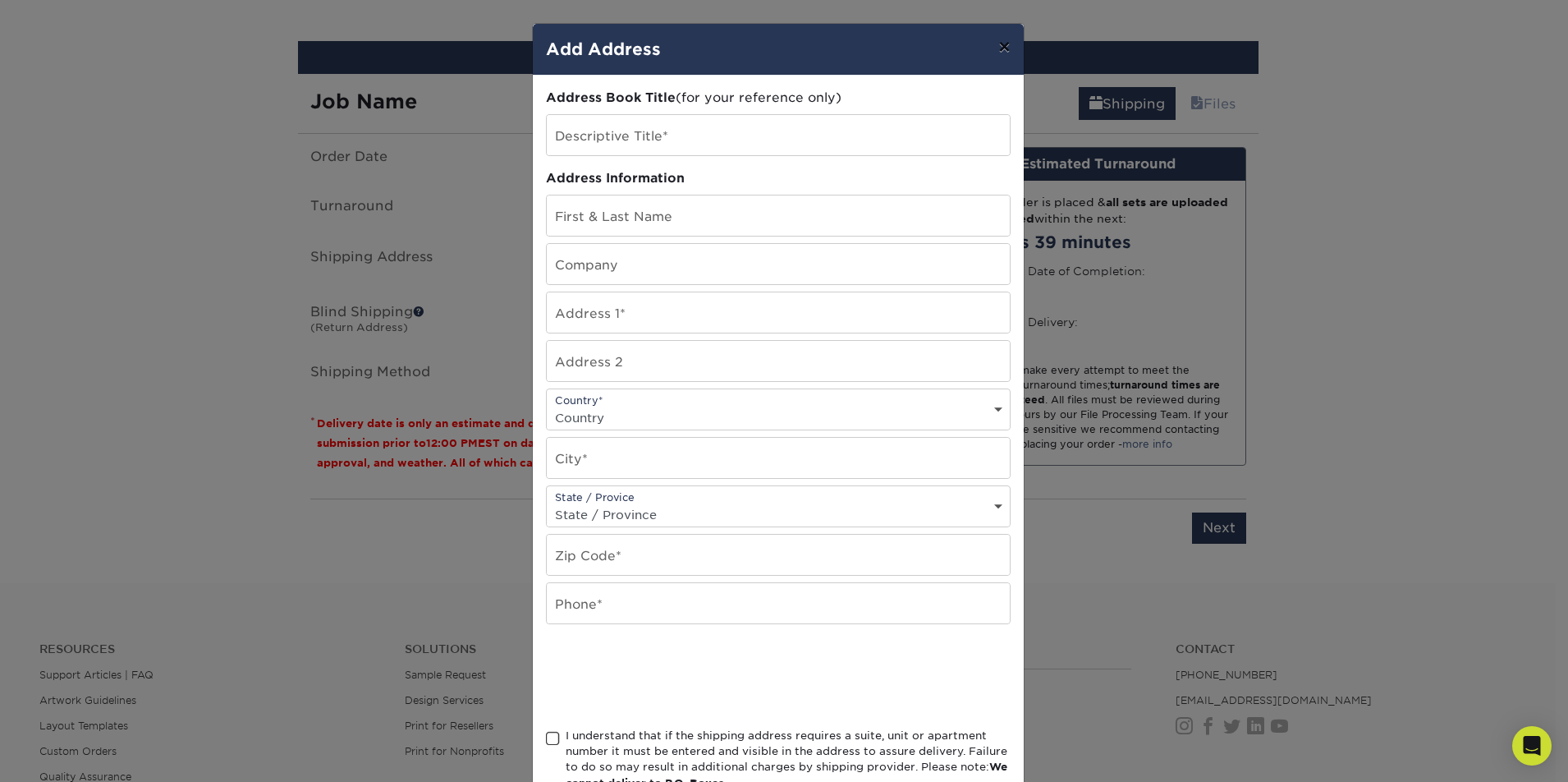
click at [991, 54] on button "×" at bounding box center [1004, 47] width 38 height 46
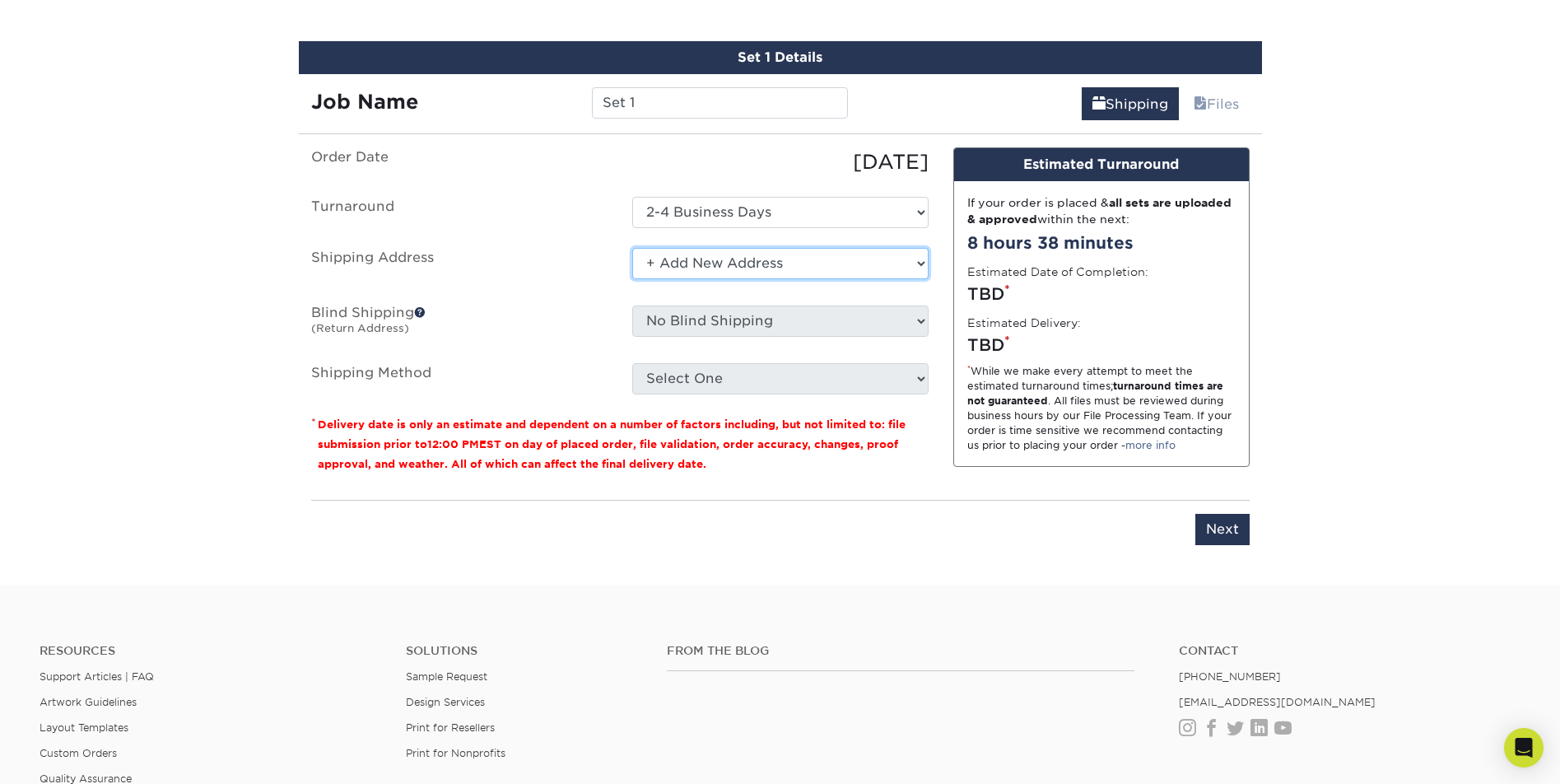
click at [783, 263] on select "Select One + Add New Address - Login" at bounding box center [780, 263] width 297 height 32
click at [632, 248] on select "Select One + Add New Address - Login" at bounding box center [780, 263] width 297 height 32
click at [687, 264] on select "Select One + Add New Address - Login" at bounding box center [780, 263] width 297 height 32
click at [632, 248] on select "Select One + Add New Address - Login" at bounding box center [780, 263] width 297 height 32
click at [657, 255] on select "Select One + Add New Address - Login" at bounding box center [780, 263] width 297 height 32
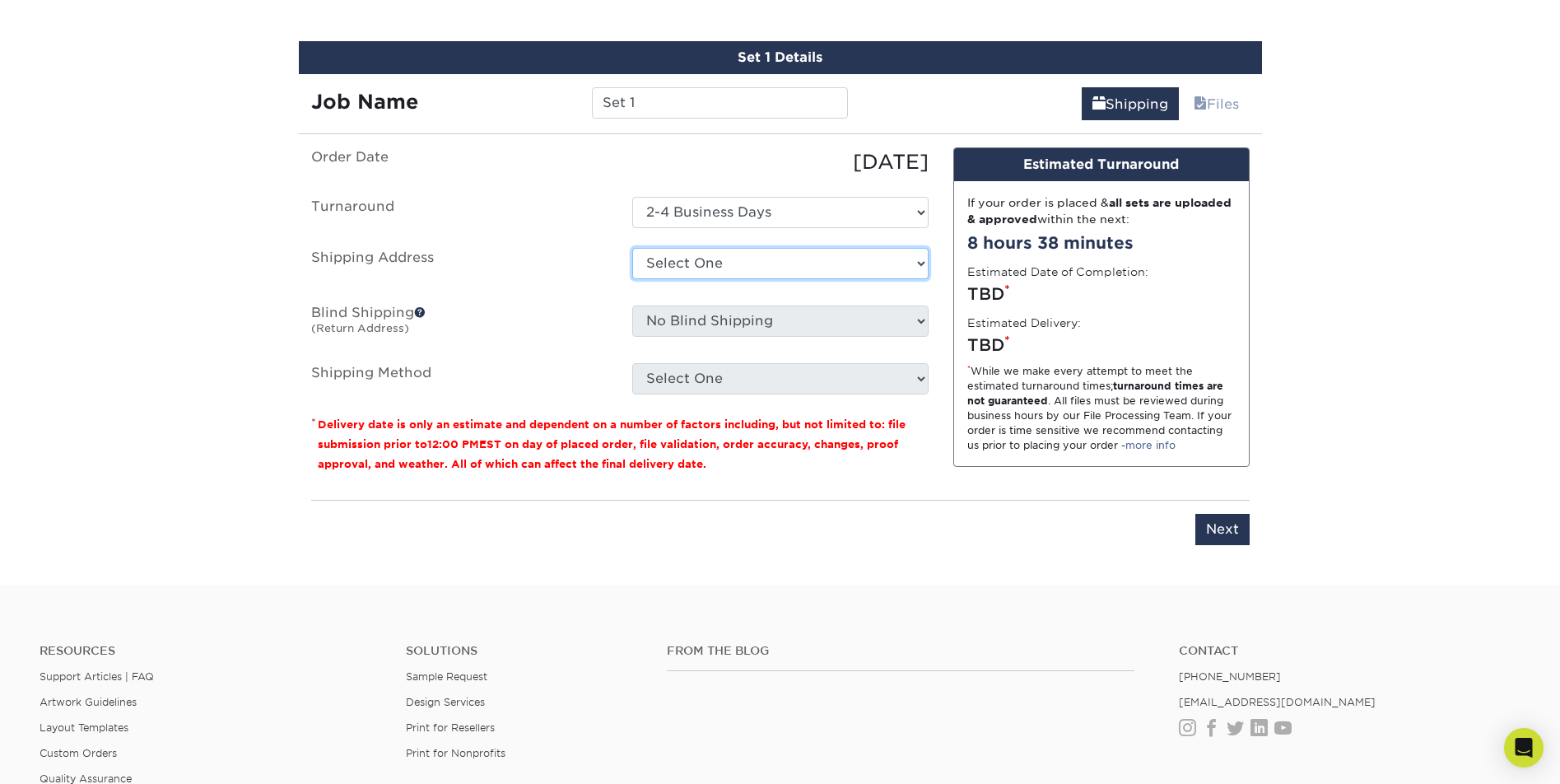
select select "newaddress"
click at [632, 248] on select "Select One + Add New Address - Login" at bounding box center [780, 263] width 297 height 32
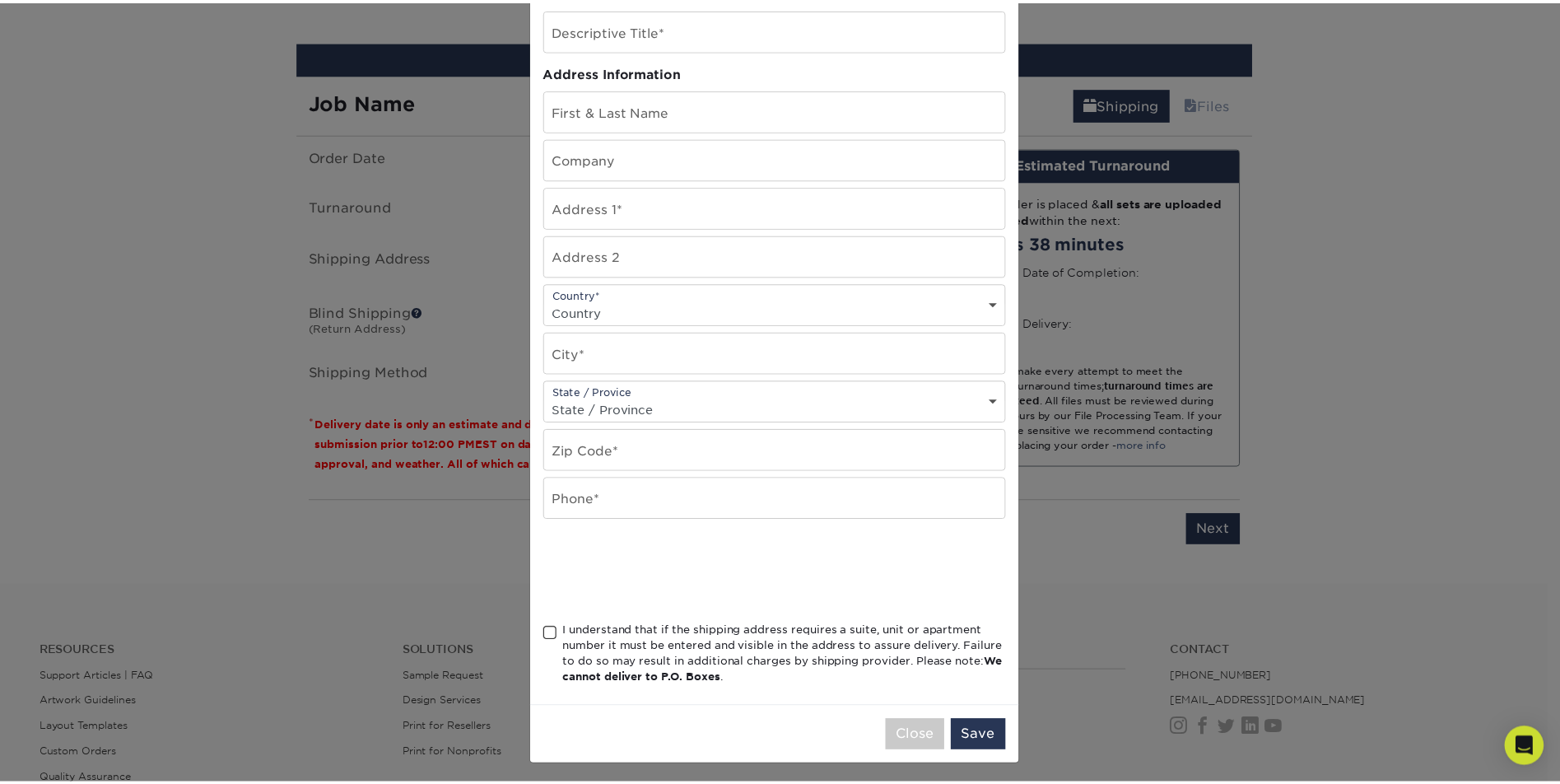
scroll to position [111, 0]
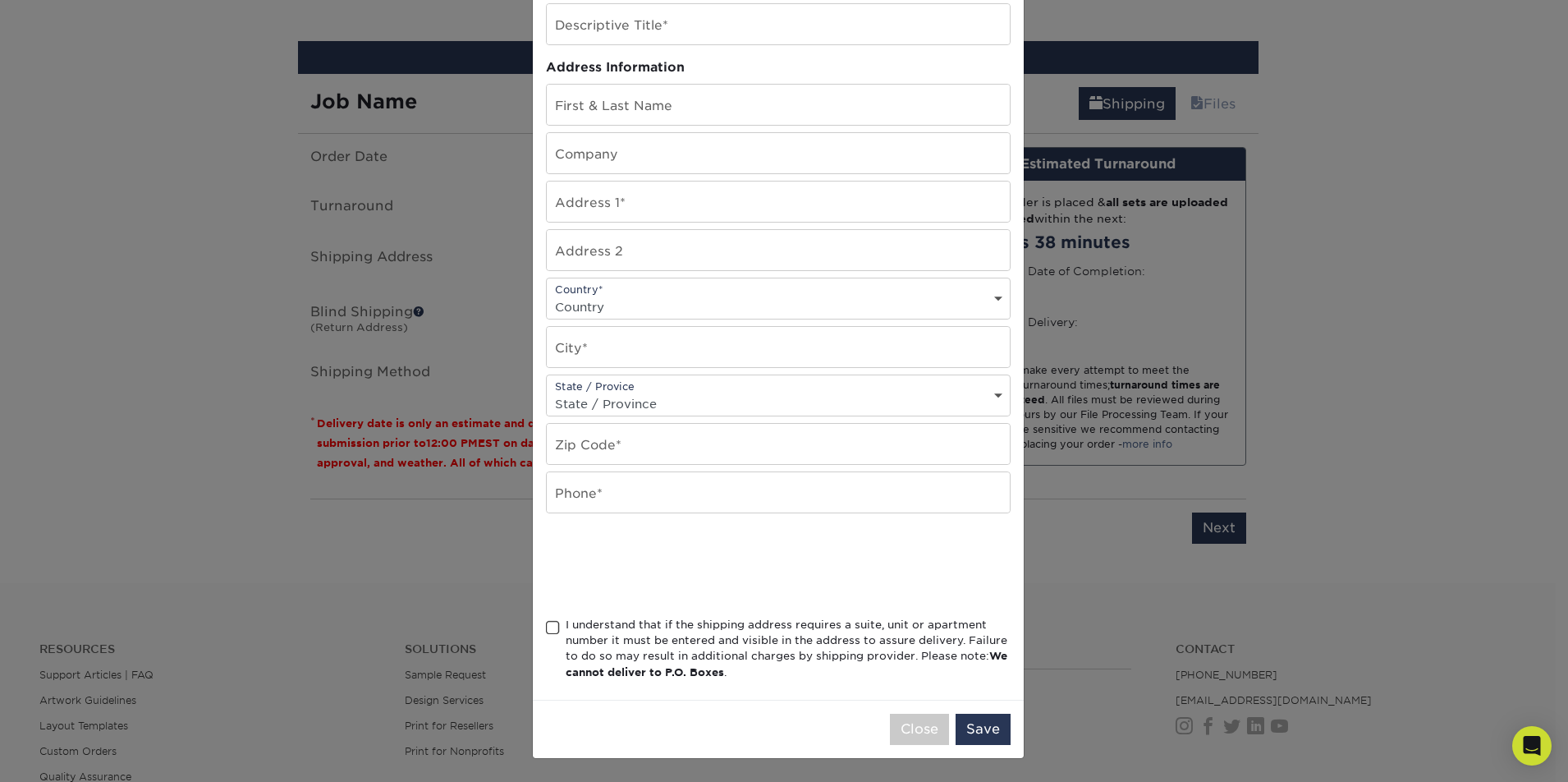
click at [372, 312] on div "× Add Address Address Book Title (for your reference only) Descriptive Title* A…" at bounding box center [784, 391] width 1568 height 782
